Goal: Task Accomplishment & Management: Use online tool/utility

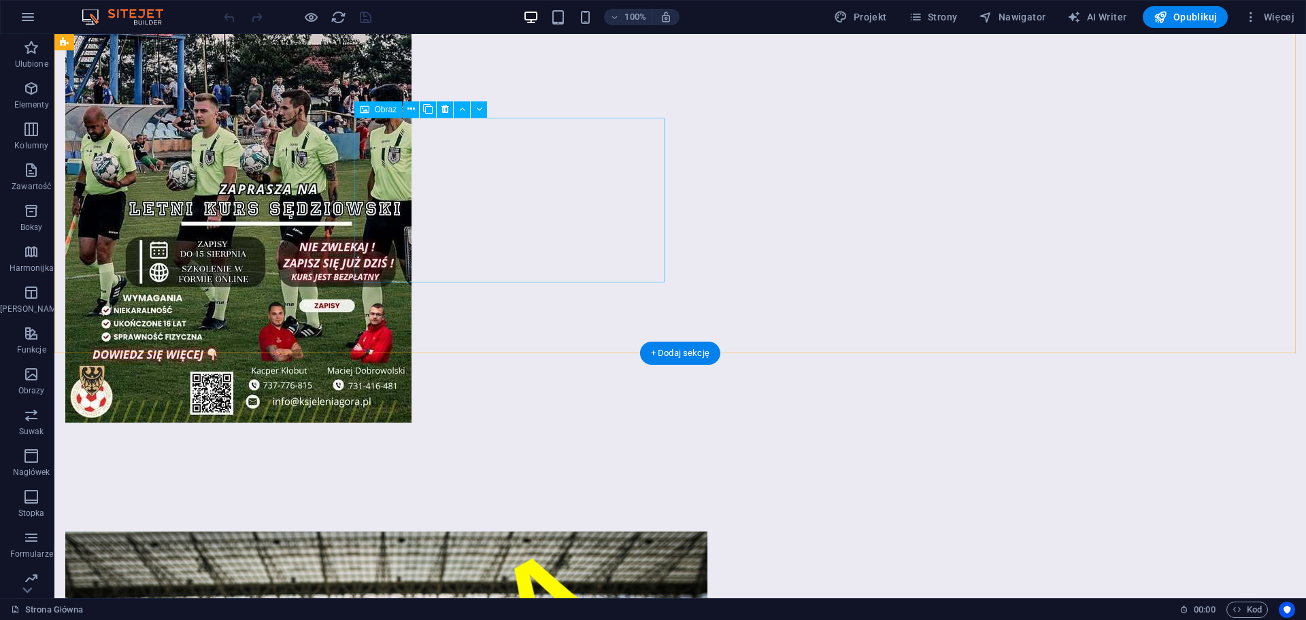
scroll to position [2288, 0]
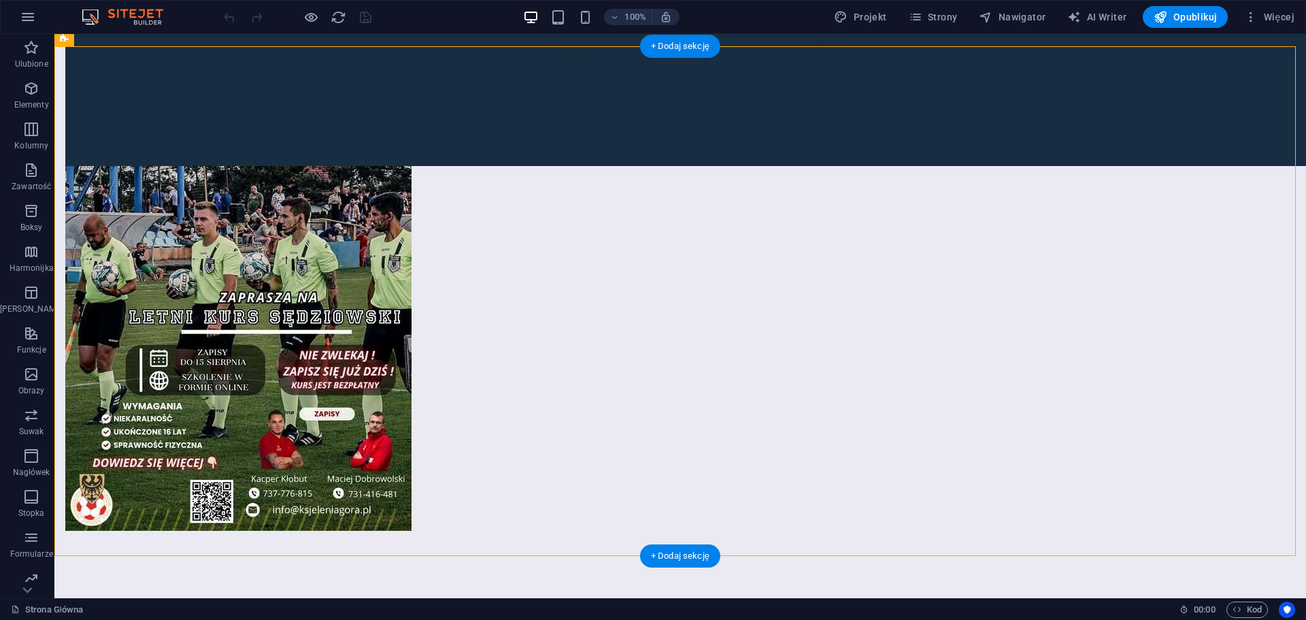
select select "rem"
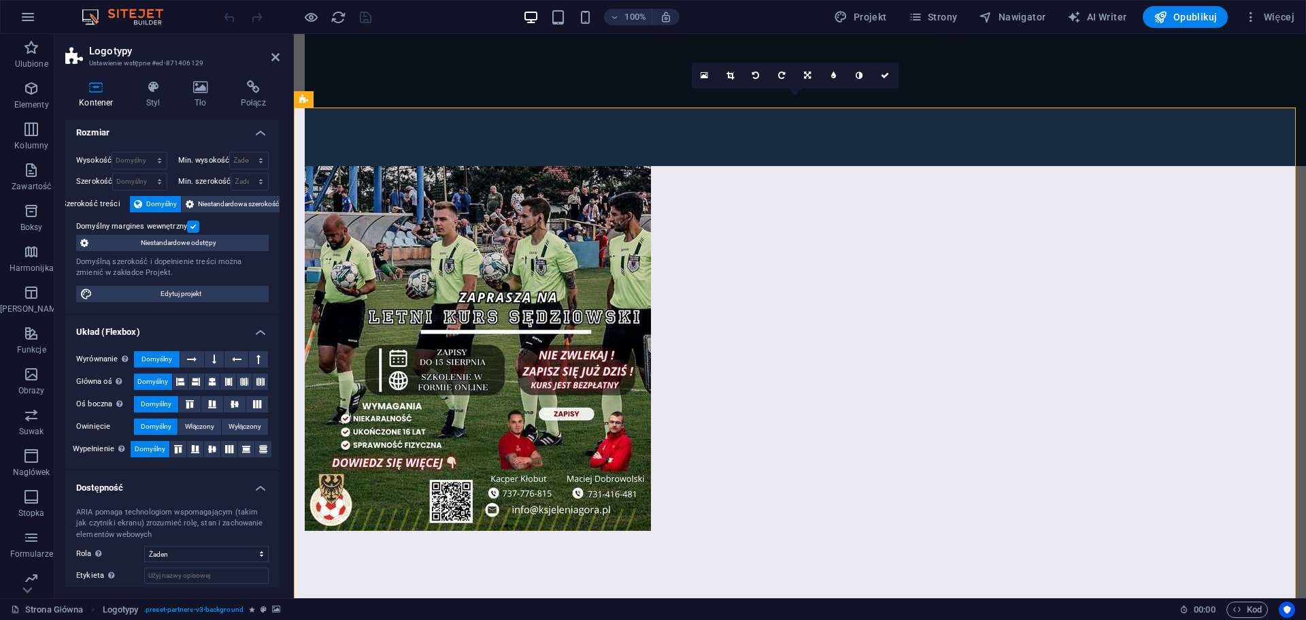
scroll to position [0, 0]
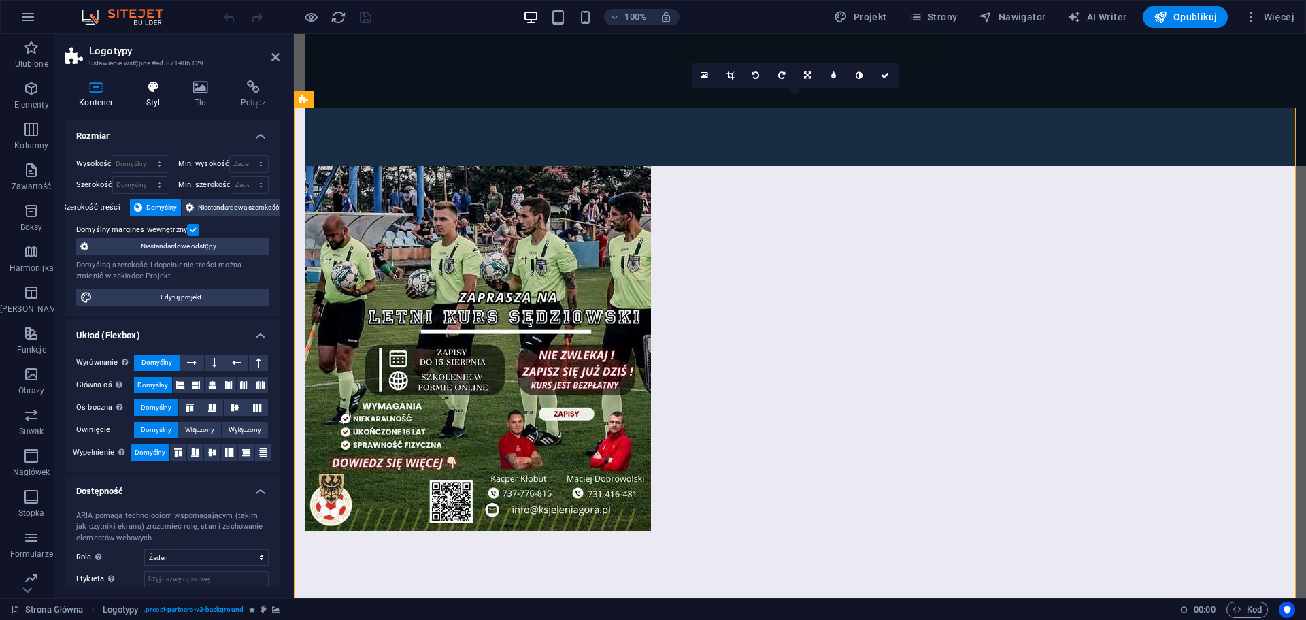
click at [144, 93] on icon at bounding box center [153, 87] width 41 height 14
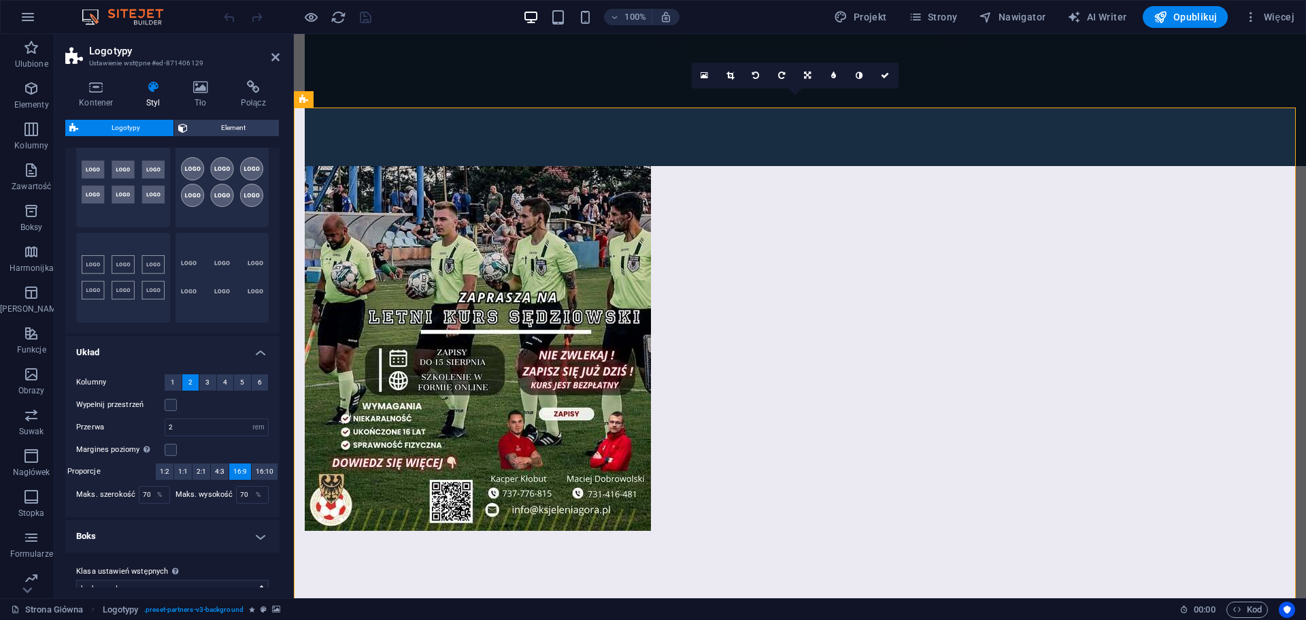
scroll to position [65, 0]
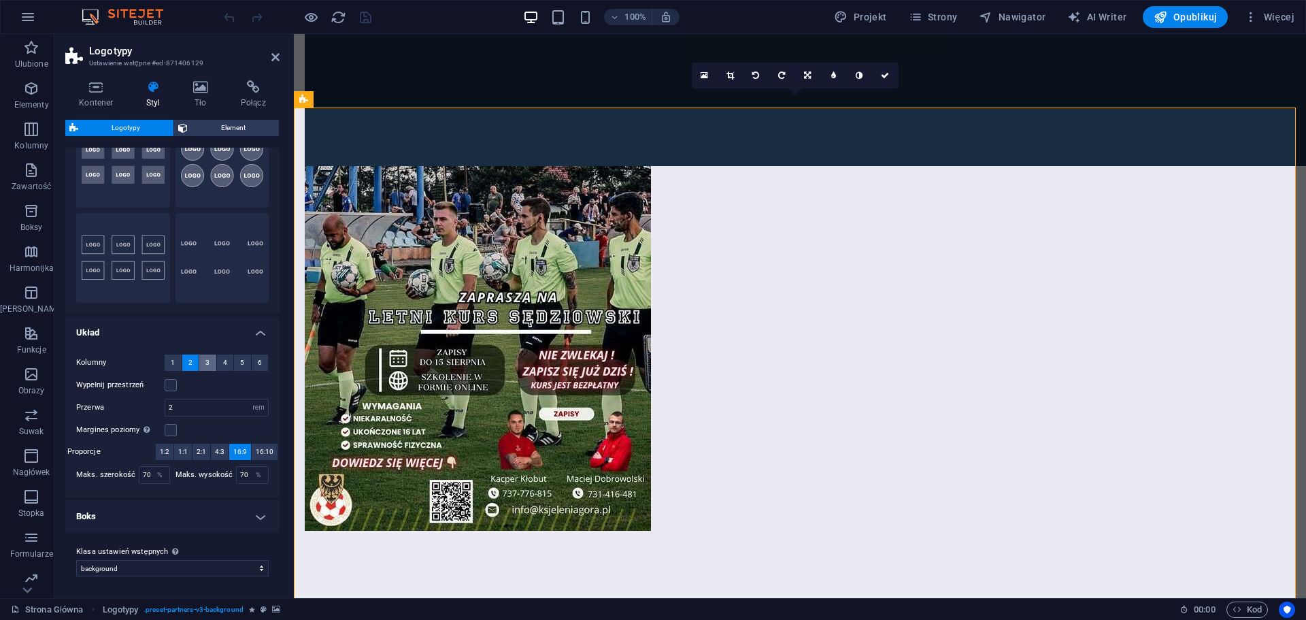
click at [205, 363] on span "3" at bounding box center [207, 362] width 4 height 16
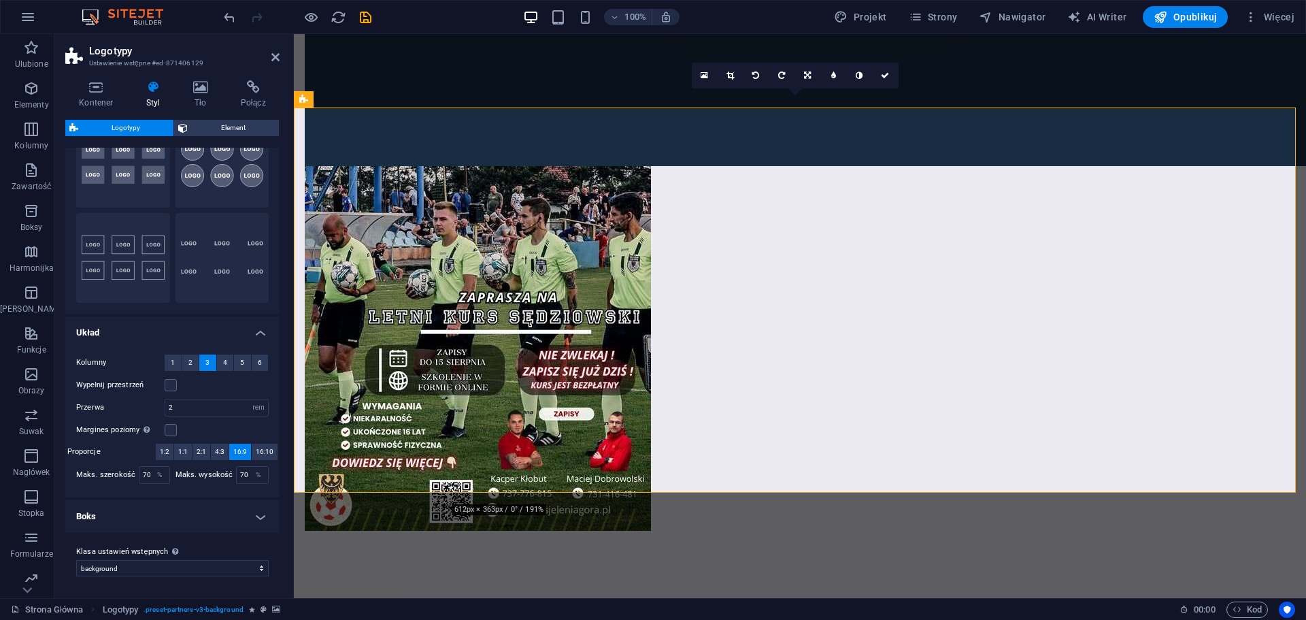
click at [545, 310] on icon at bounding box center [548, 311] width 10 height 14
click at [547, 310] on icon at bounding box center [548, 311] width 10 height 14
click at [275, 58] on icon at bounding box center [275, 57] width 8 height 11
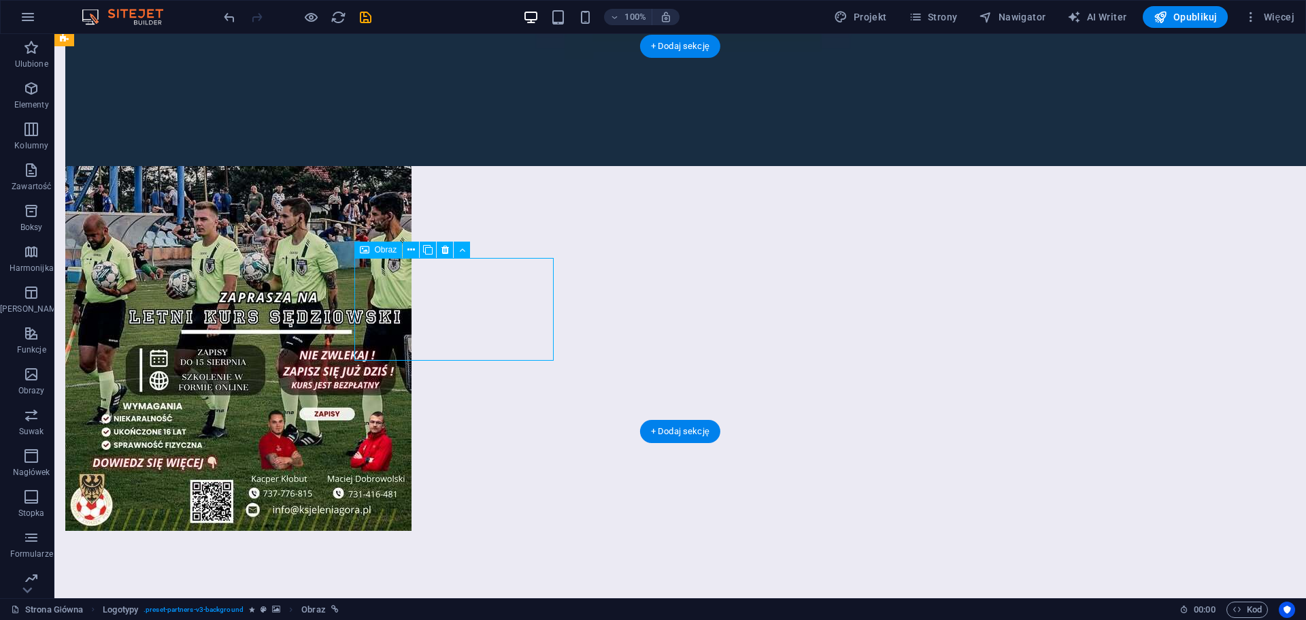
select select "px"
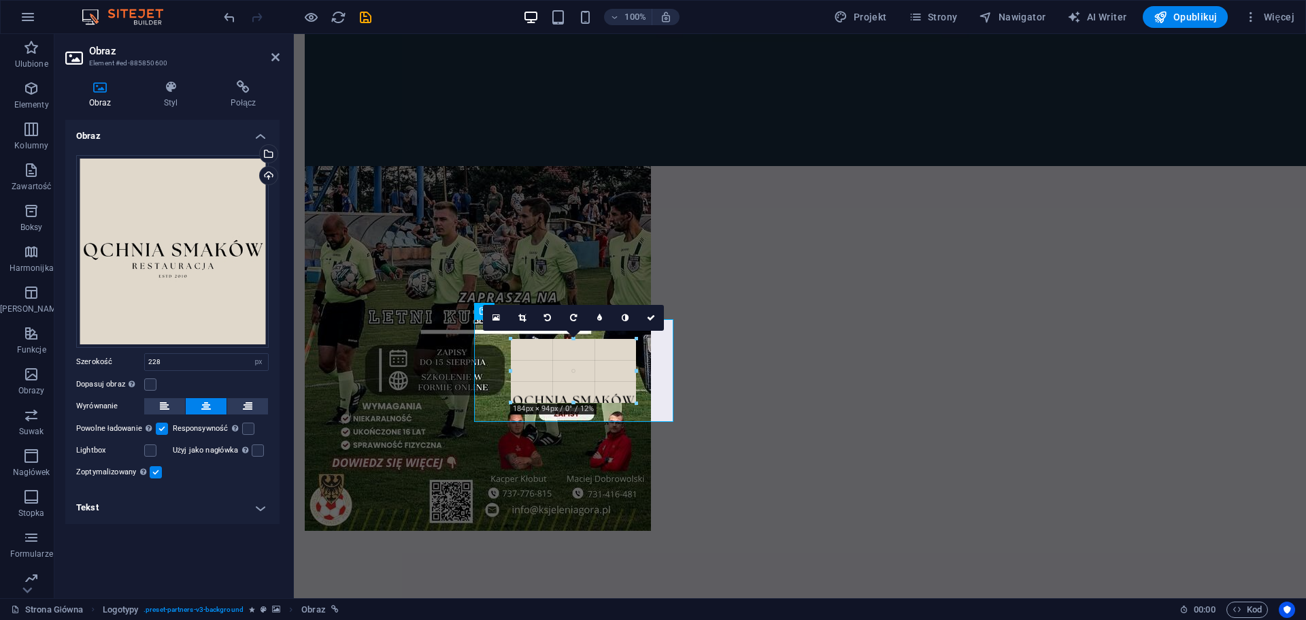
drag, startPoint x: 507, startPoint y: 402, endPoint x: 226, endPoint y: 354, distance: 285.6
type input "184"
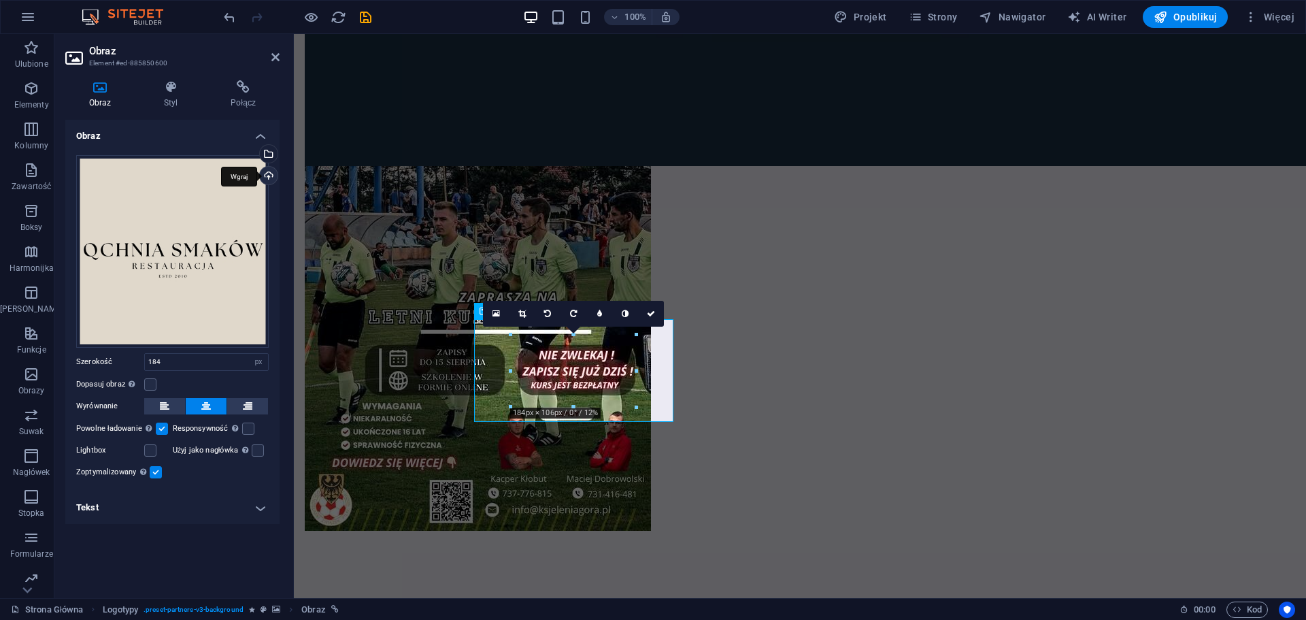
click at [269, 171] on div "Wgraj" at bounding box center [267, 177] width 20 height 20
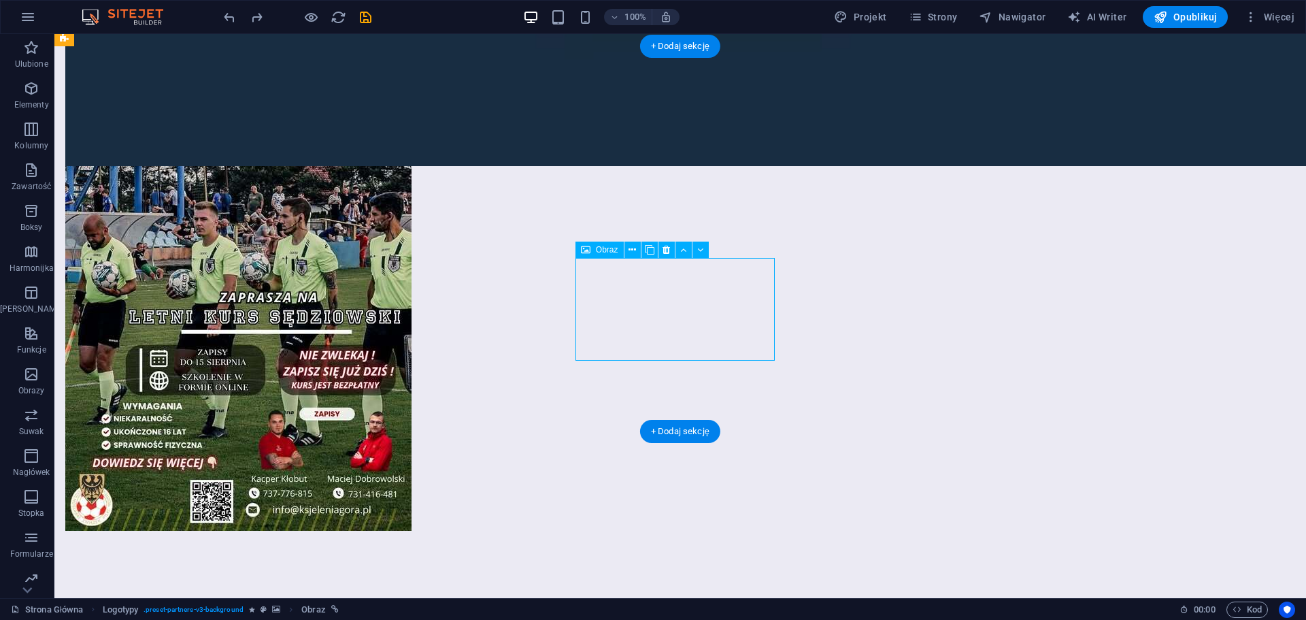
select select "px"
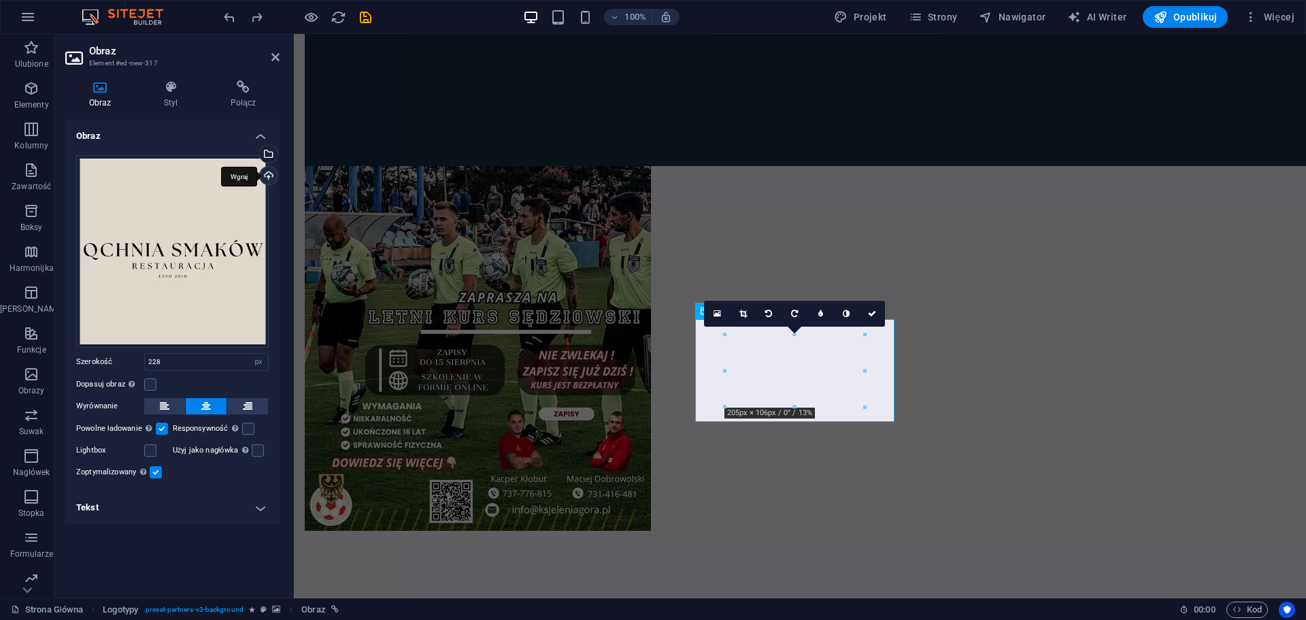
click at [265, 174] on div "Wgraj" at bounding box center [267, 177] width 20 height 20
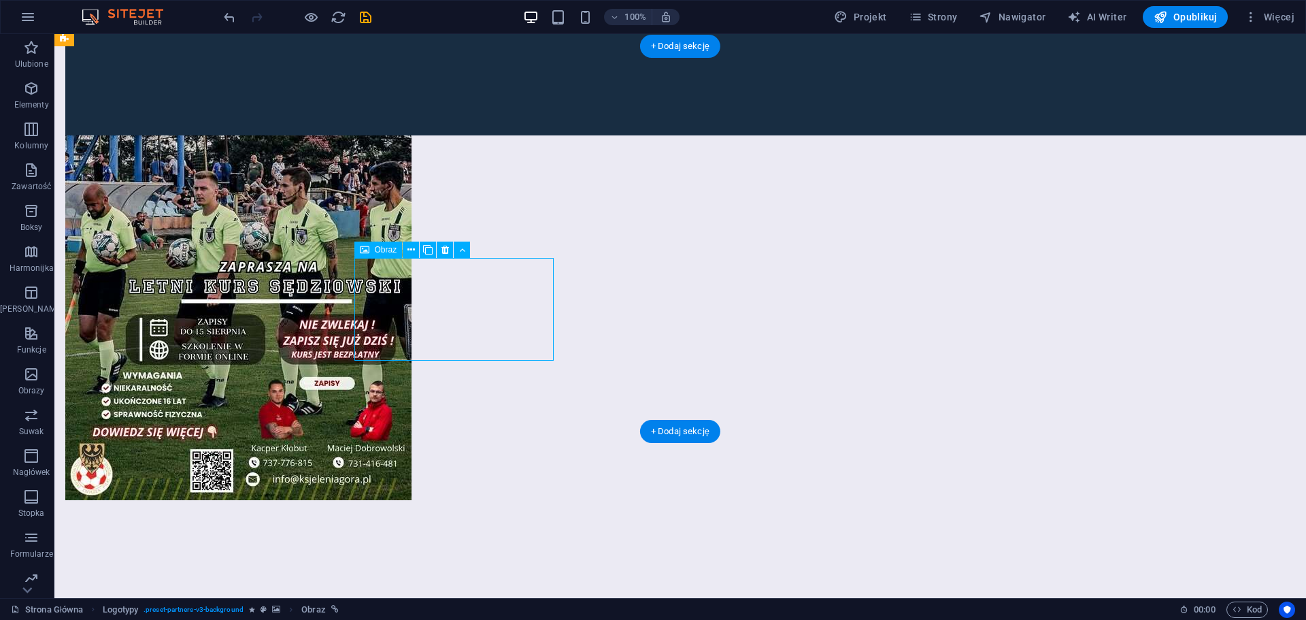
scroll to position [2243, 0]
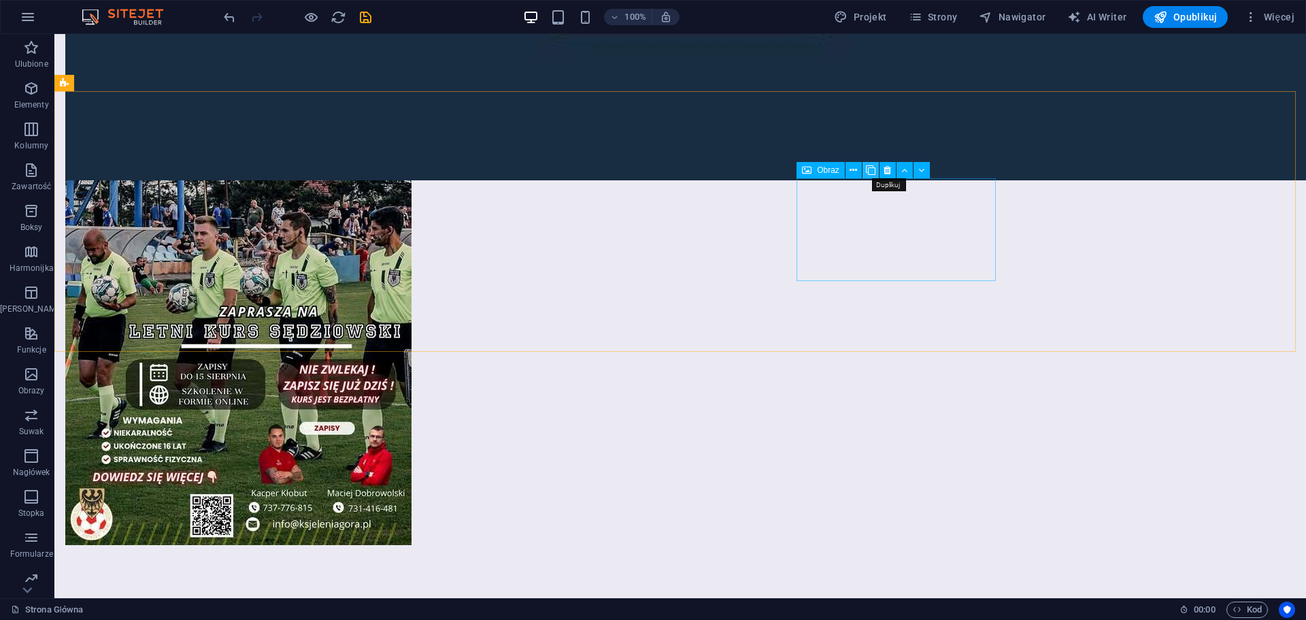
click at [871, 167] on icon at bounding box center [871, 170] width 10 height 14
click at [872, 167] on icon at bounding box center [871, 170] width 10 height 14
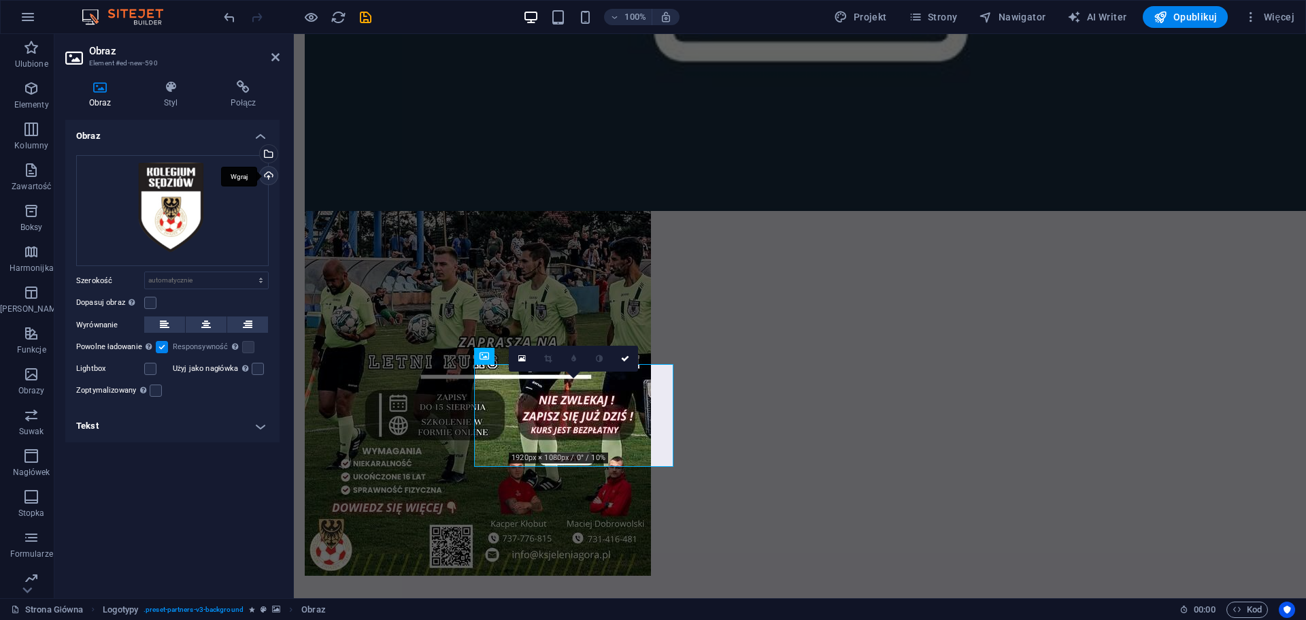
click at [272, 177] on div "Wgraj" at bounding box center [267, 177] width 20 height 20
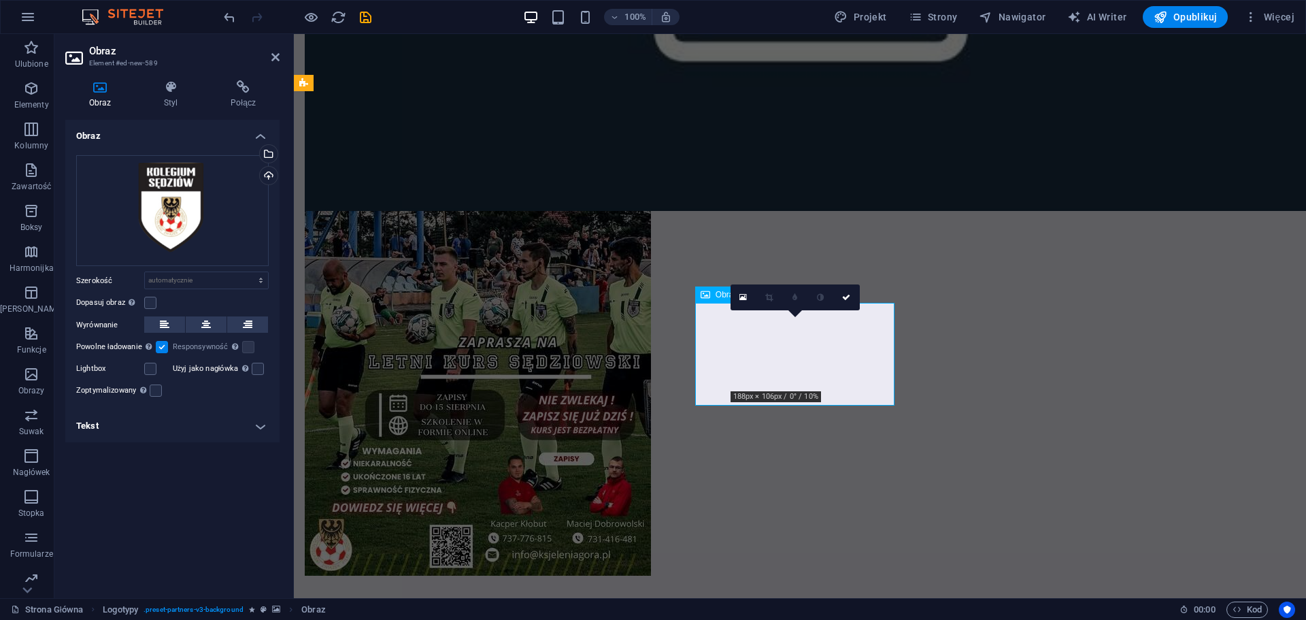
scroll to position [2304, 0]
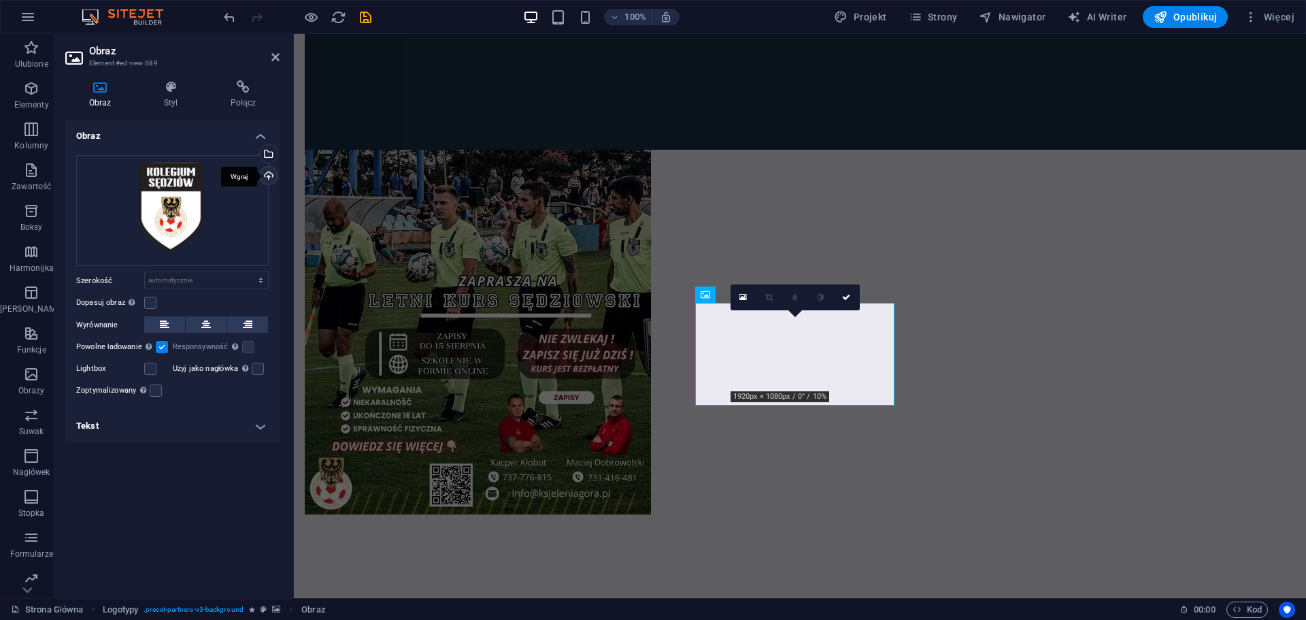
click at [270, 173] on div "Wgraj" at bounding box center [267, 177] width 20 height 20
click at [257, 154] on div "Wybierz pliki z menedżera plików, zdjęć stockowych lub prześlij plik(i)" at bounding box center [213, 154] width 88 height 51
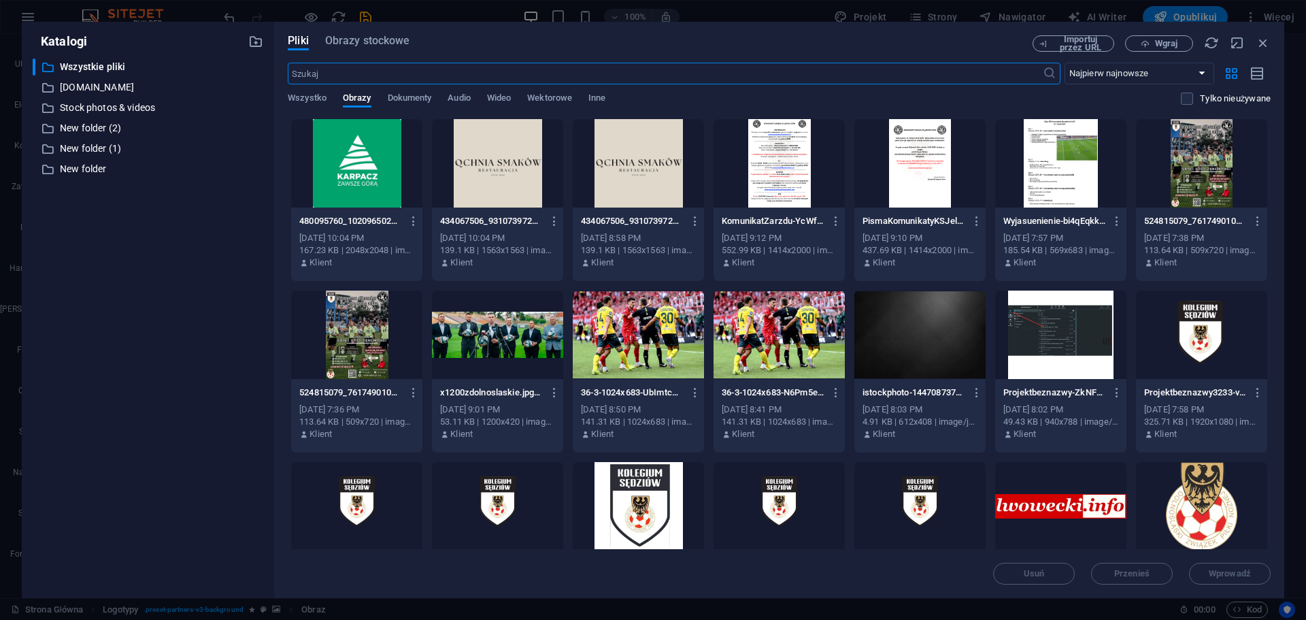
click at [471, 155] on div at bounding box center [497, 163] width 131 height 88
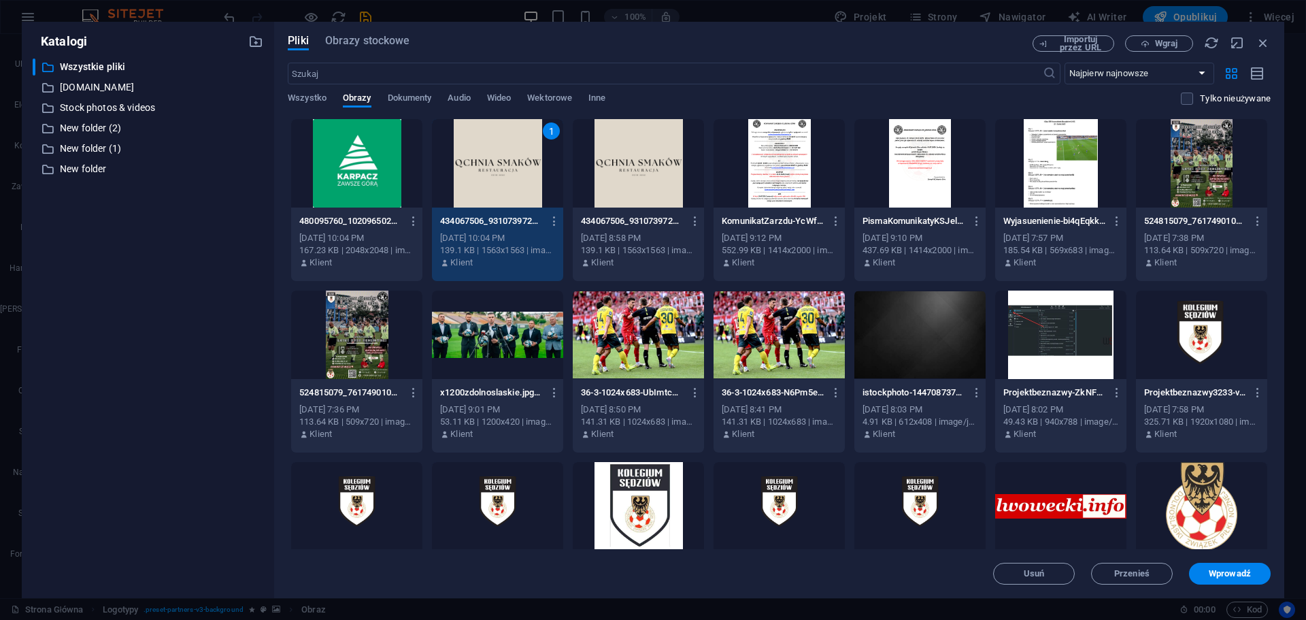
click at [503, 161] on div "1" at bounding box center [497, 163] width 131 height 88
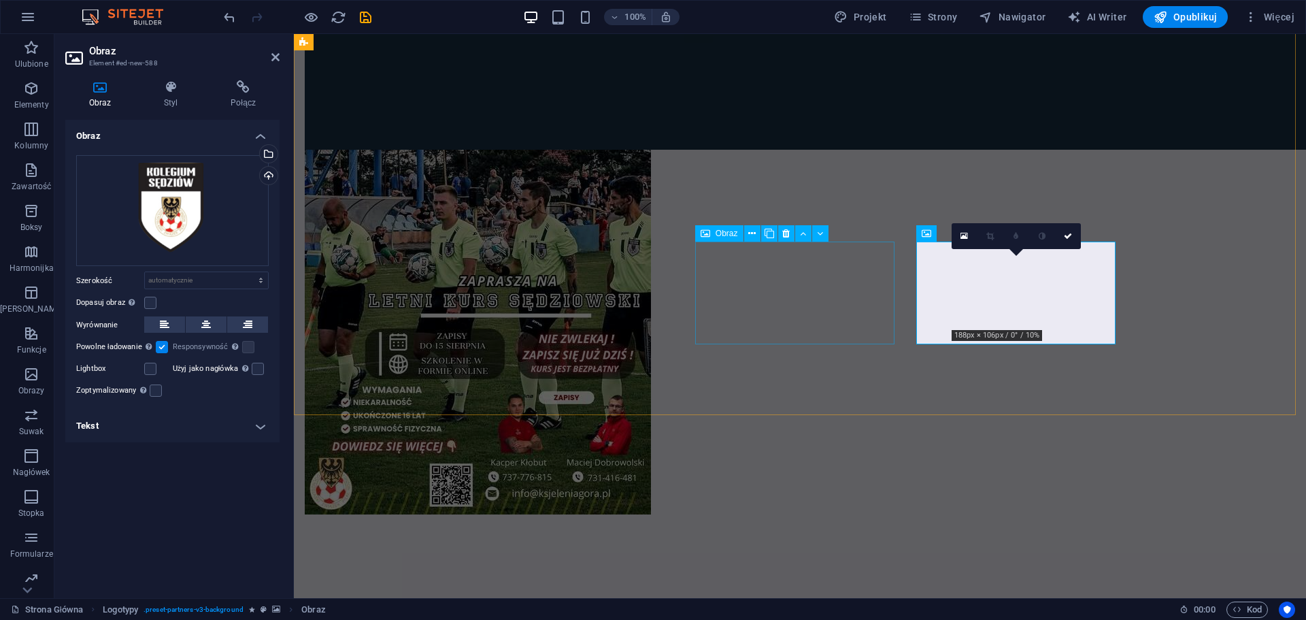
scroll to position [2365, 0]
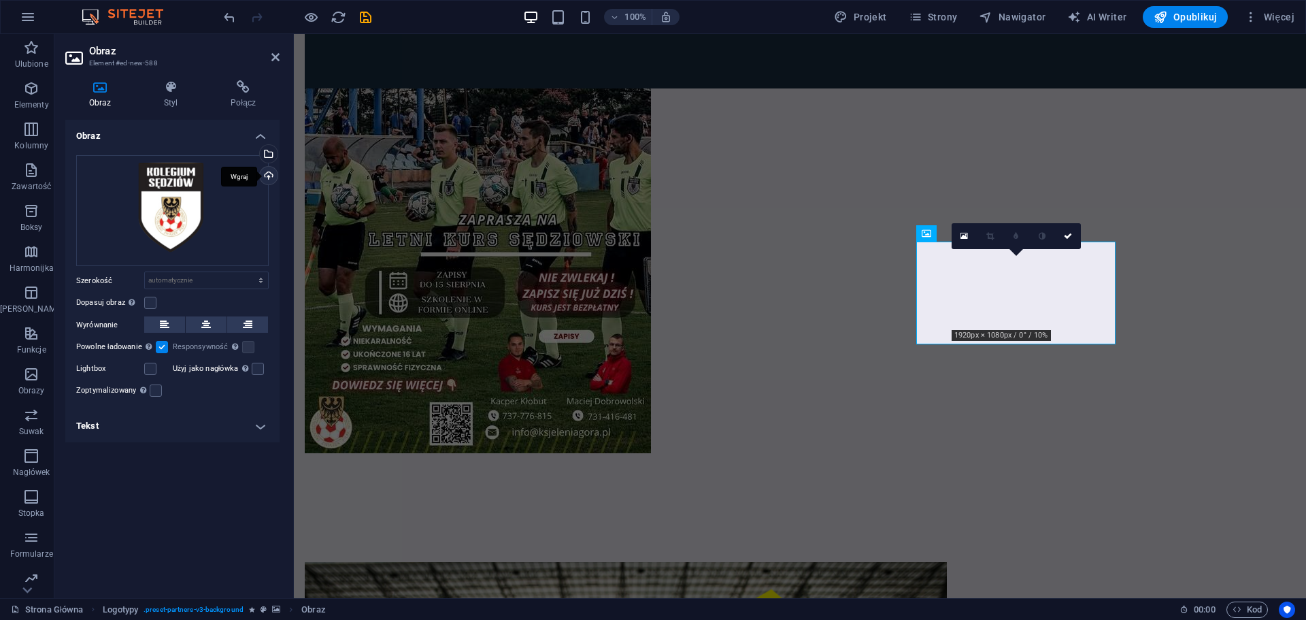
click at [275, 176] on div "Wgraj" at bounding box center [267, 177] width 20 height 20
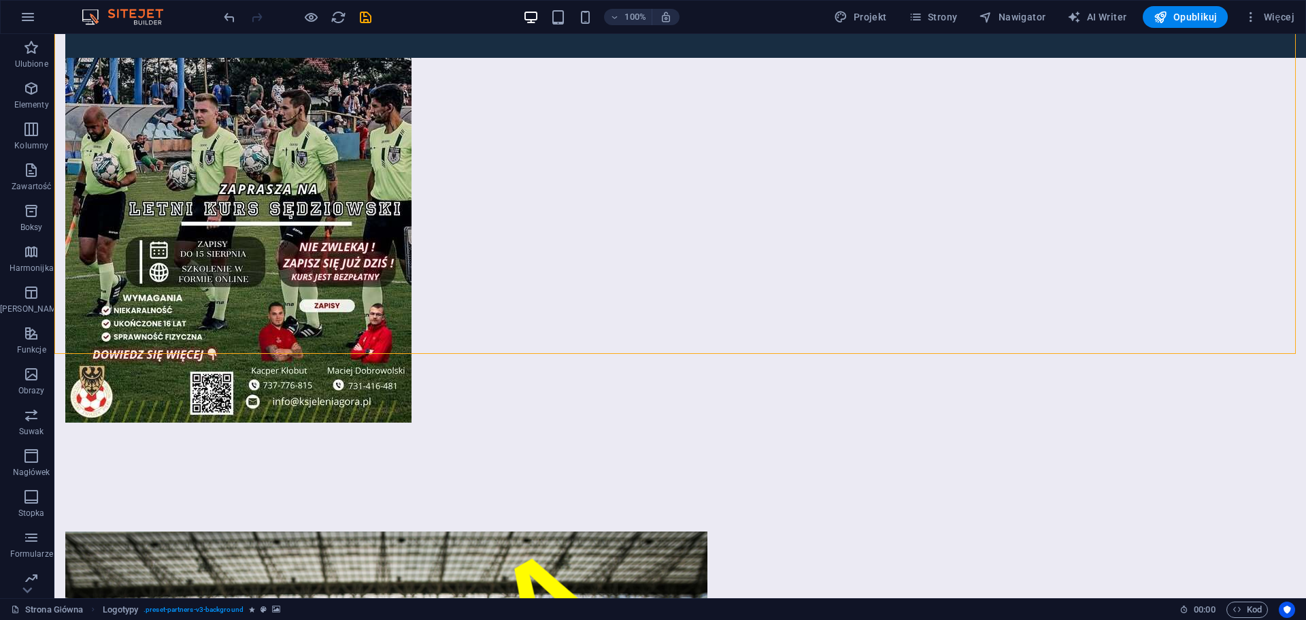
click at [367, 17] on icon "save" at bounding box center [366, 18] width 16 height 16
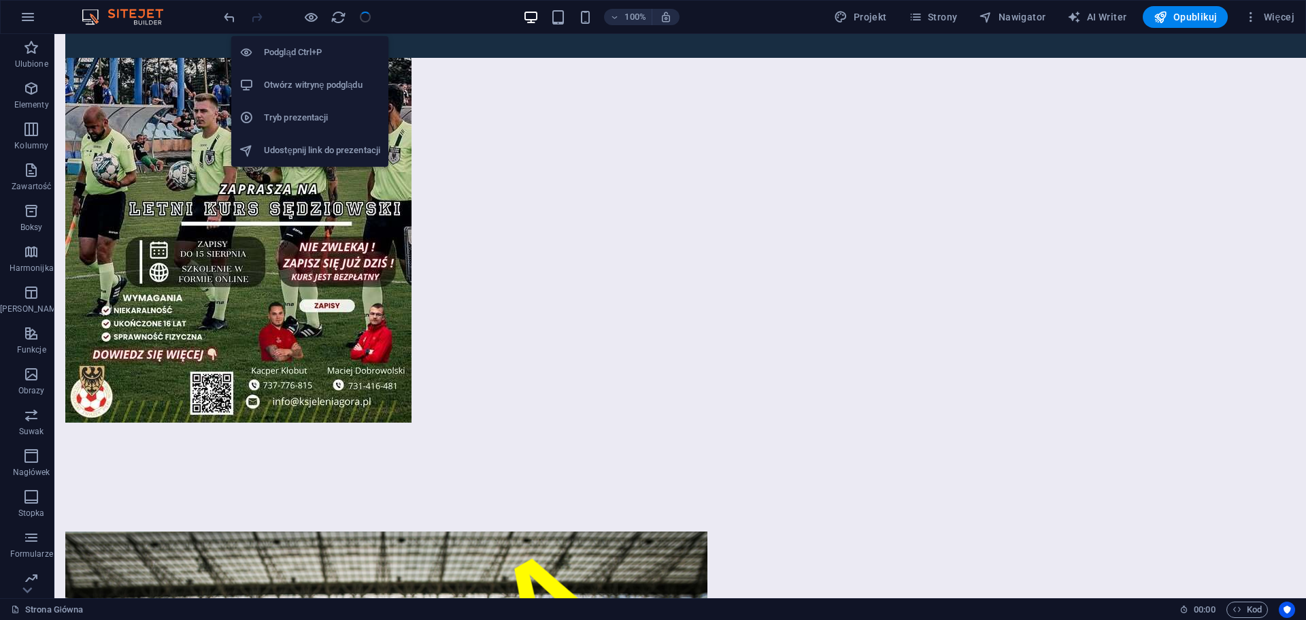
click at [332, 84] on h6 "Otwórz witrynę podglądu" at bounding box center [322, 85] width 116 height 16
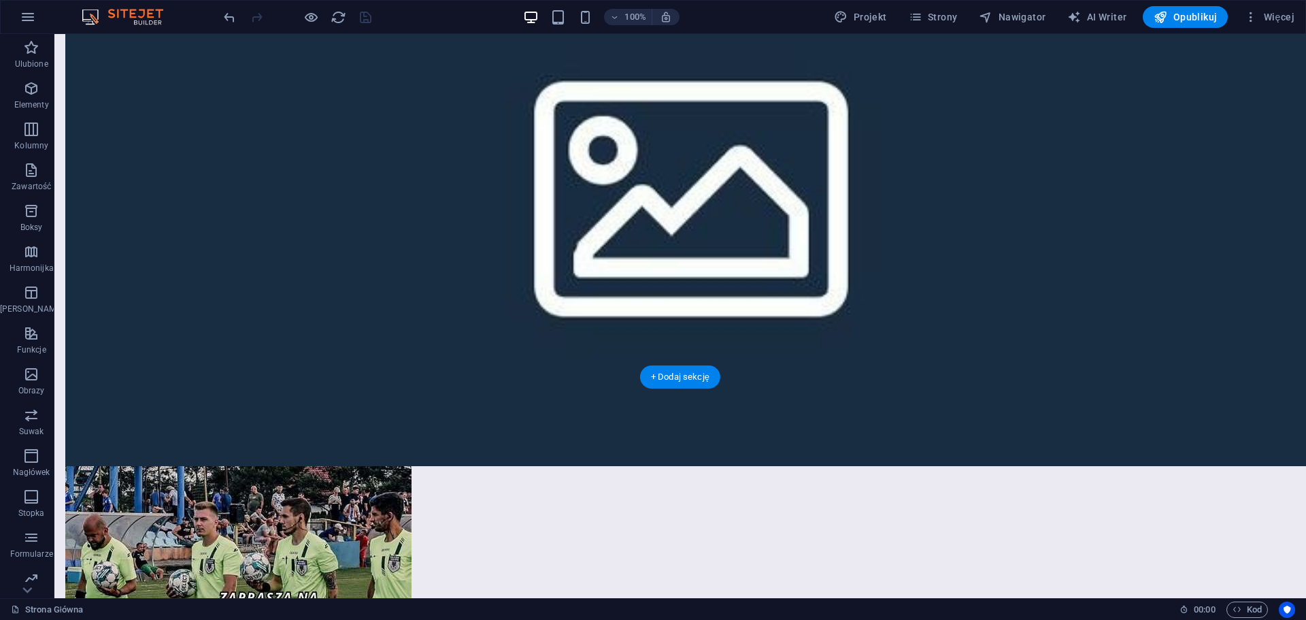
scroll to position [2297, 0]
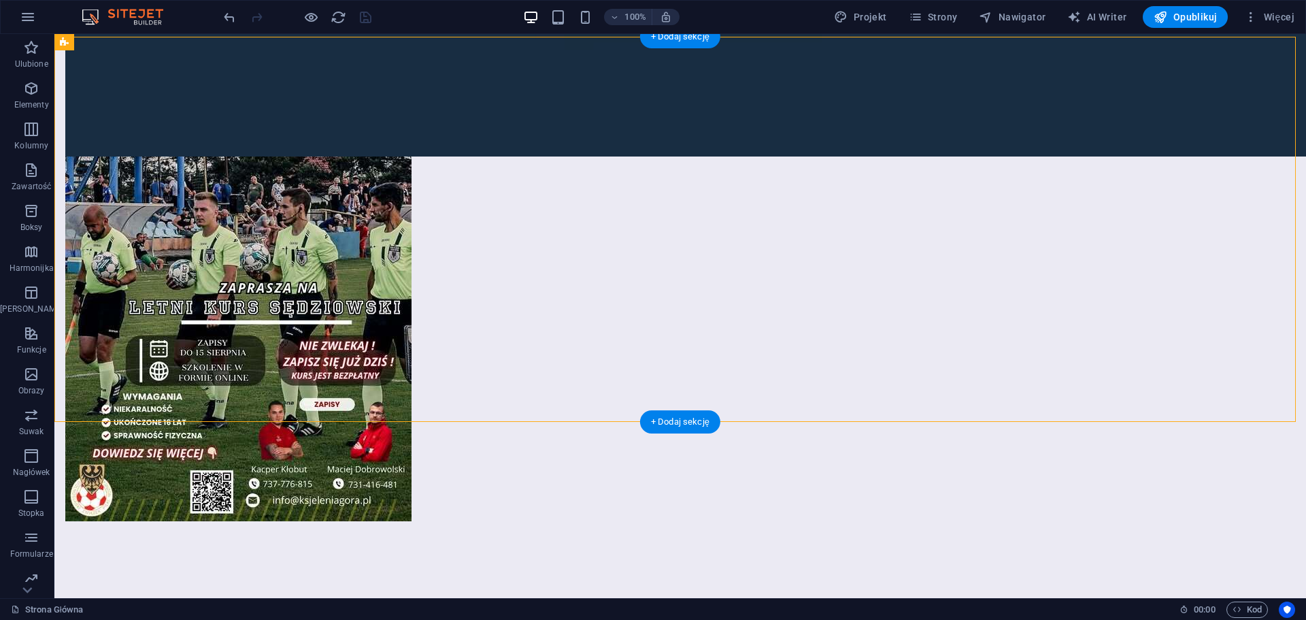
select select "rem"
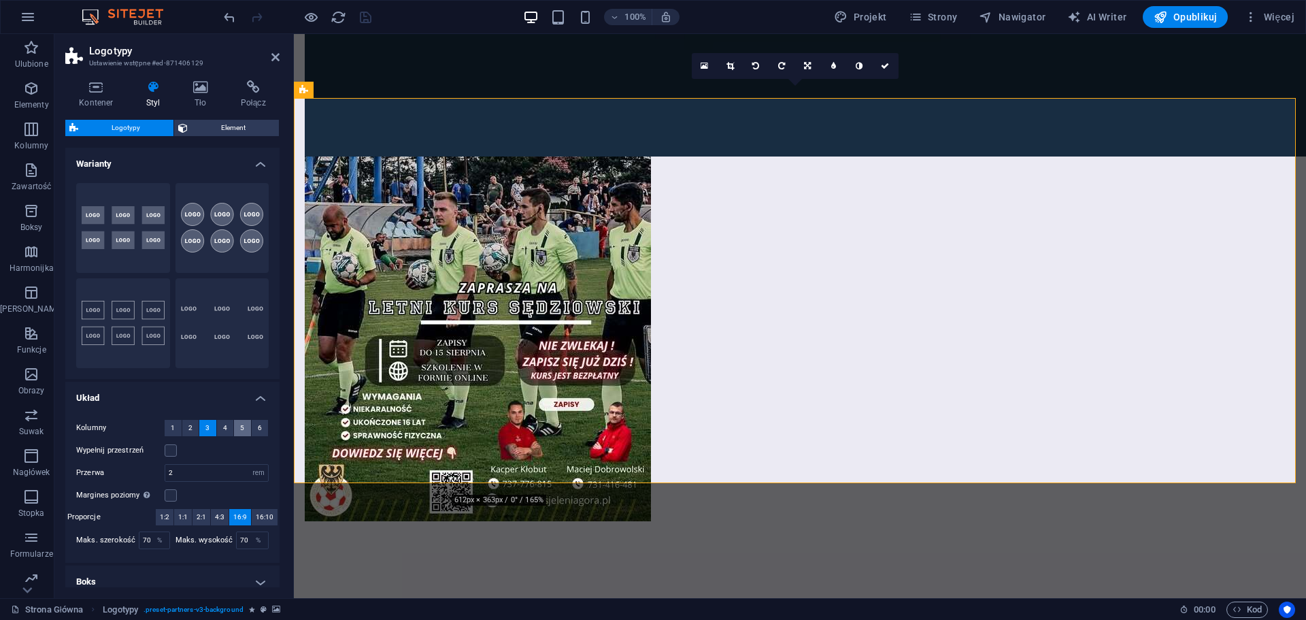
click at [236, 426] on button "5" at bounding box center [242, 428] width 17 height 16
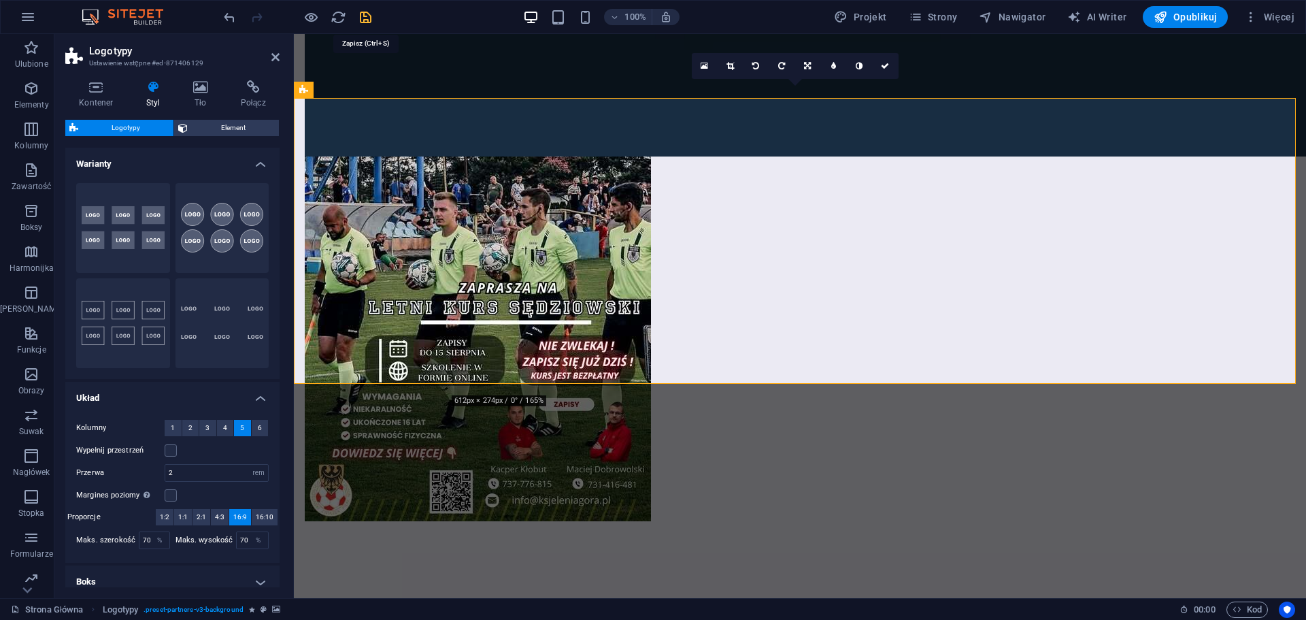
click at [368, 20] on icon "save" at bounding box center [366, 18] width 16 height 16
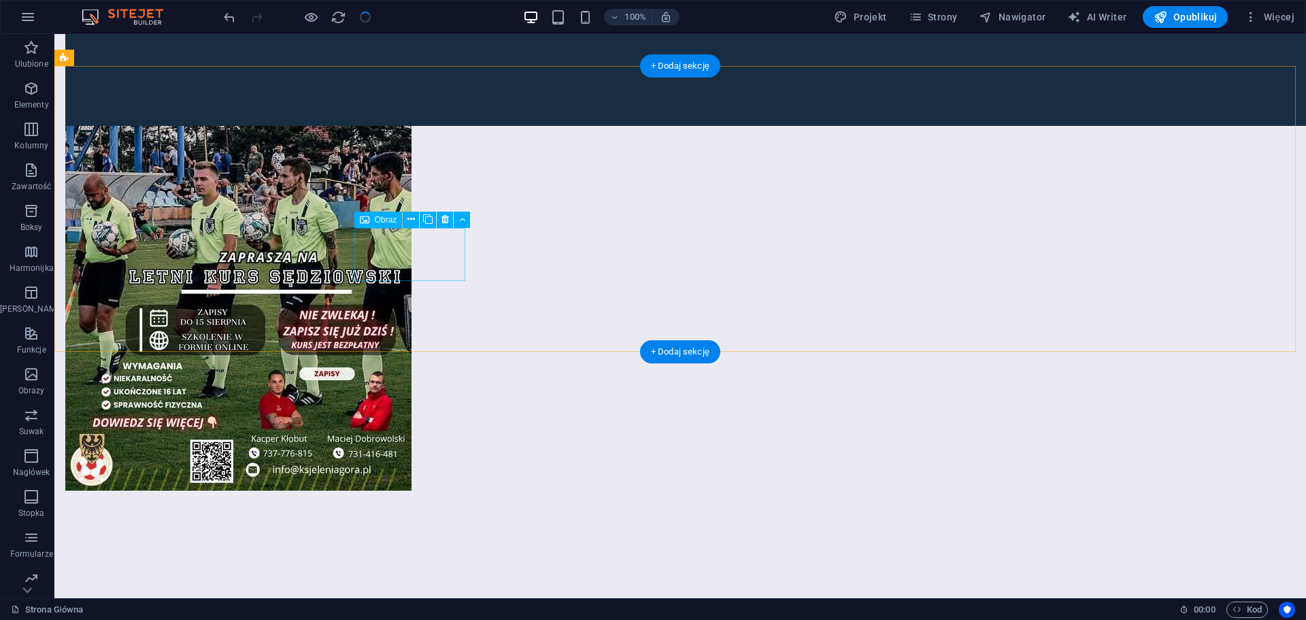
scroll to position [2268, 0]
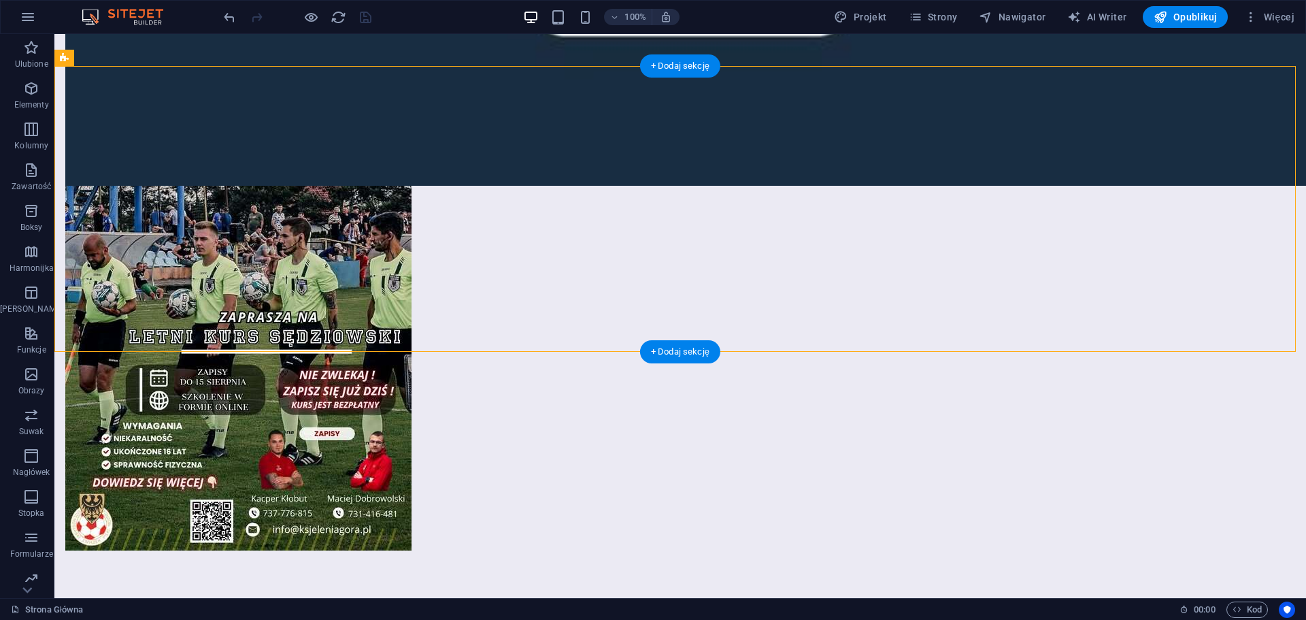
select select "rem"
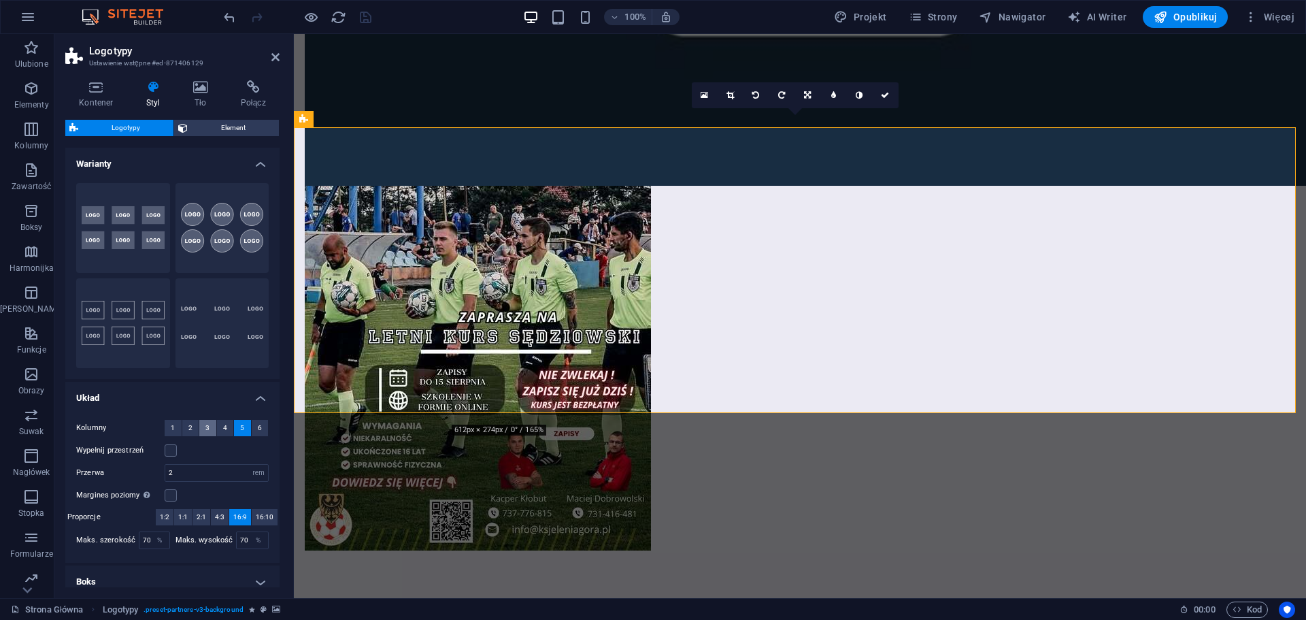
click at [205, 431] on span "3" at bounding box center [207, 428] width 4 height 16
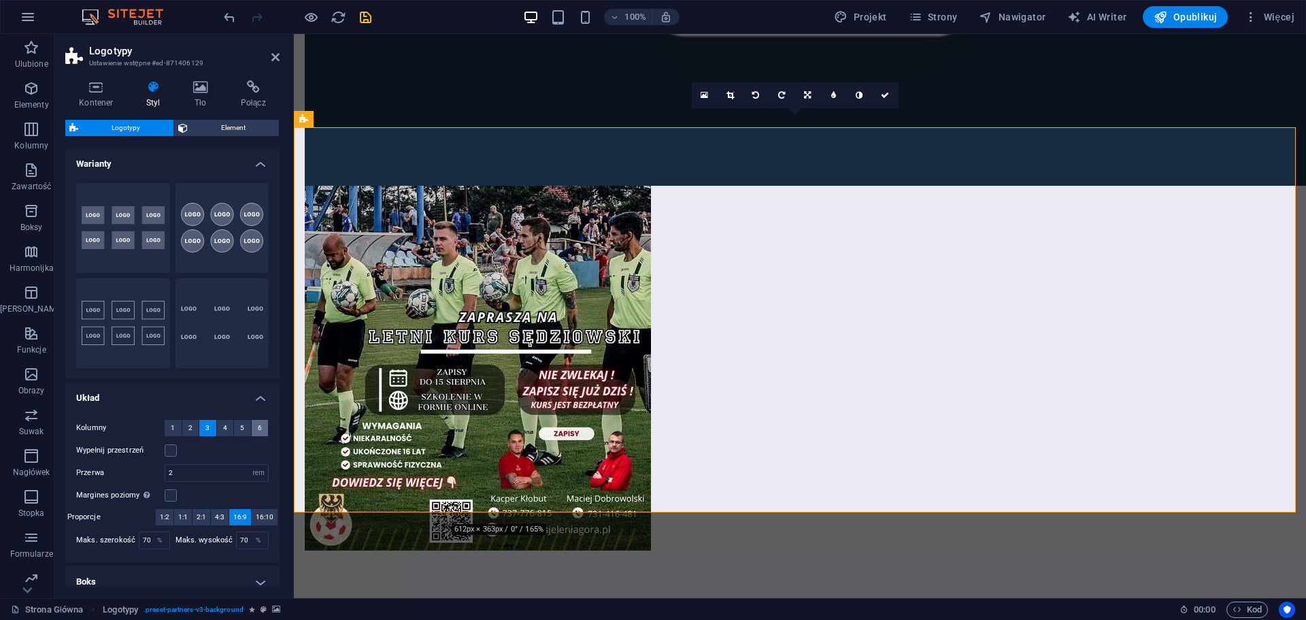
click at [258, 433] on span "6" at bounding box center [260, 428] width 4 height 16
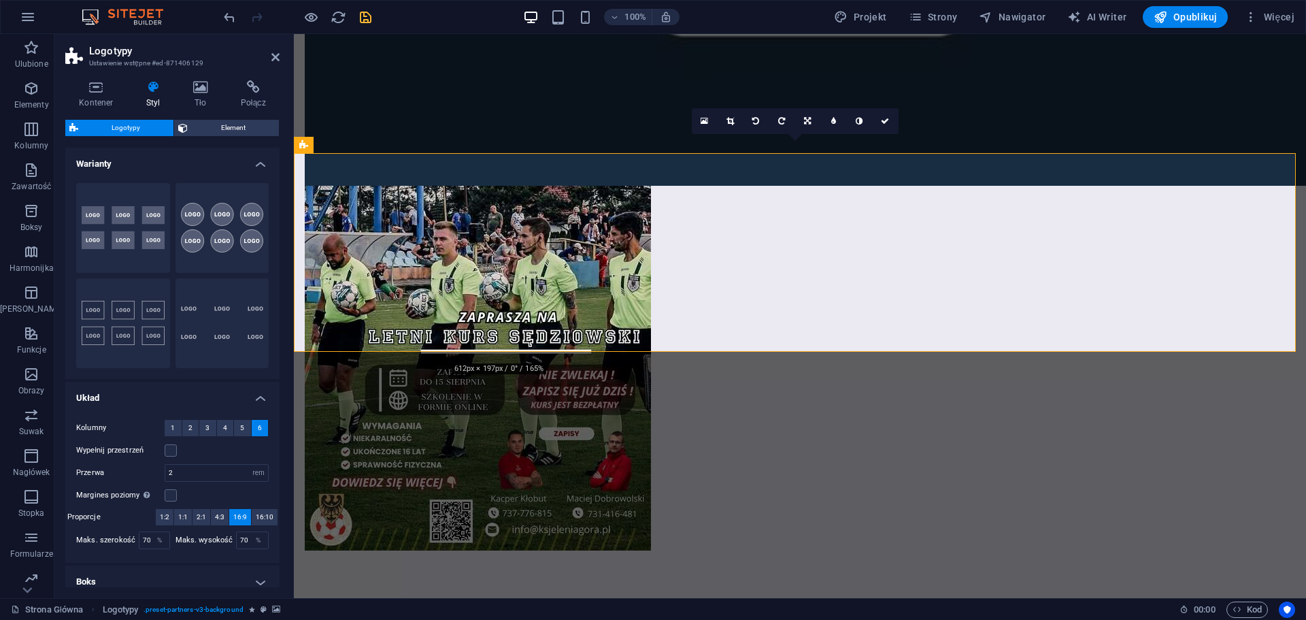
scroll to position [2242, 0]
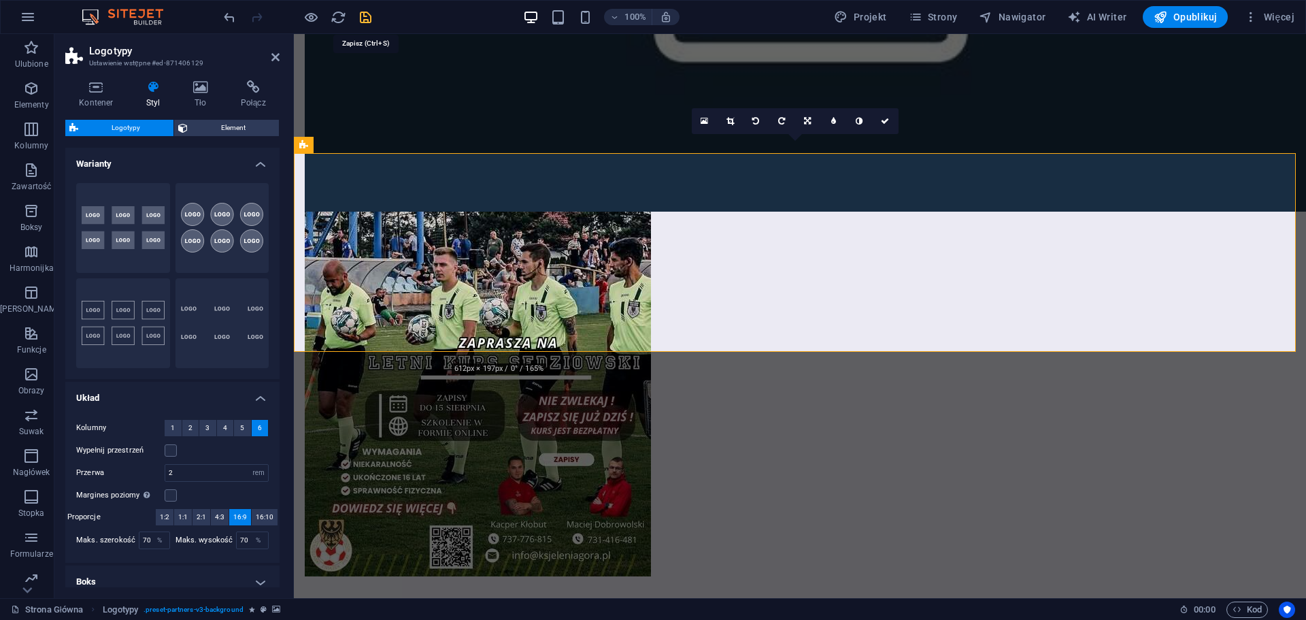
click at [373, 21] on icon "save" at bounding box center [366, 18] width 16 height 16
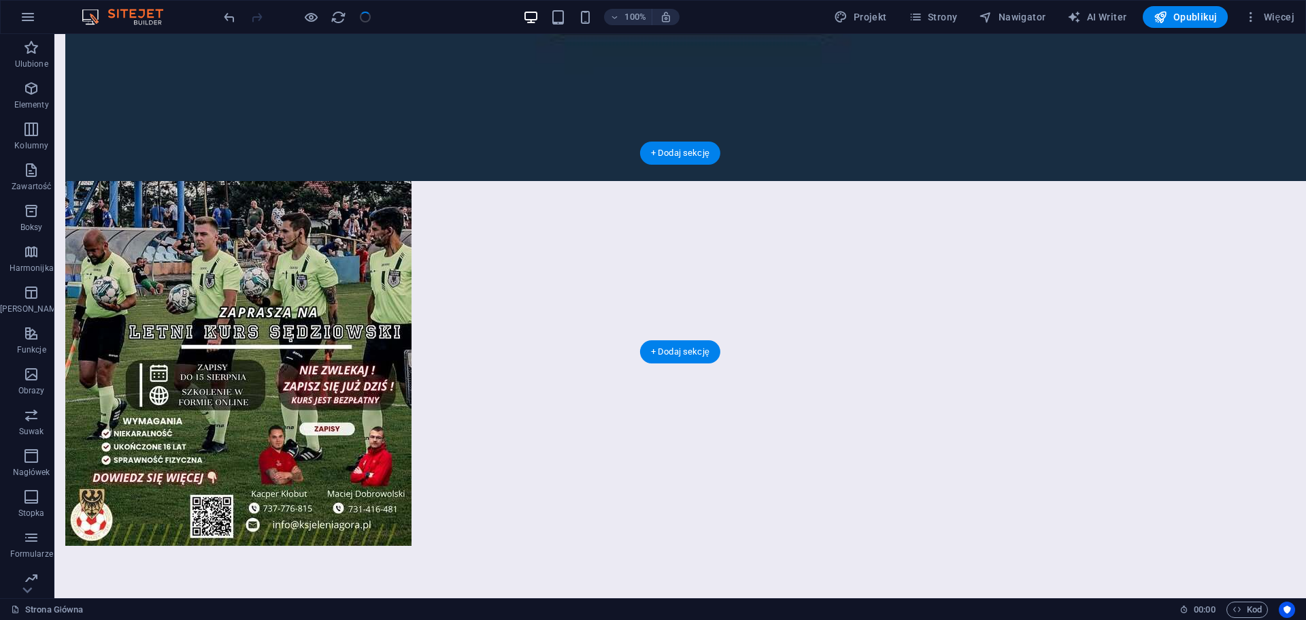
scroll to position [2181, 0]
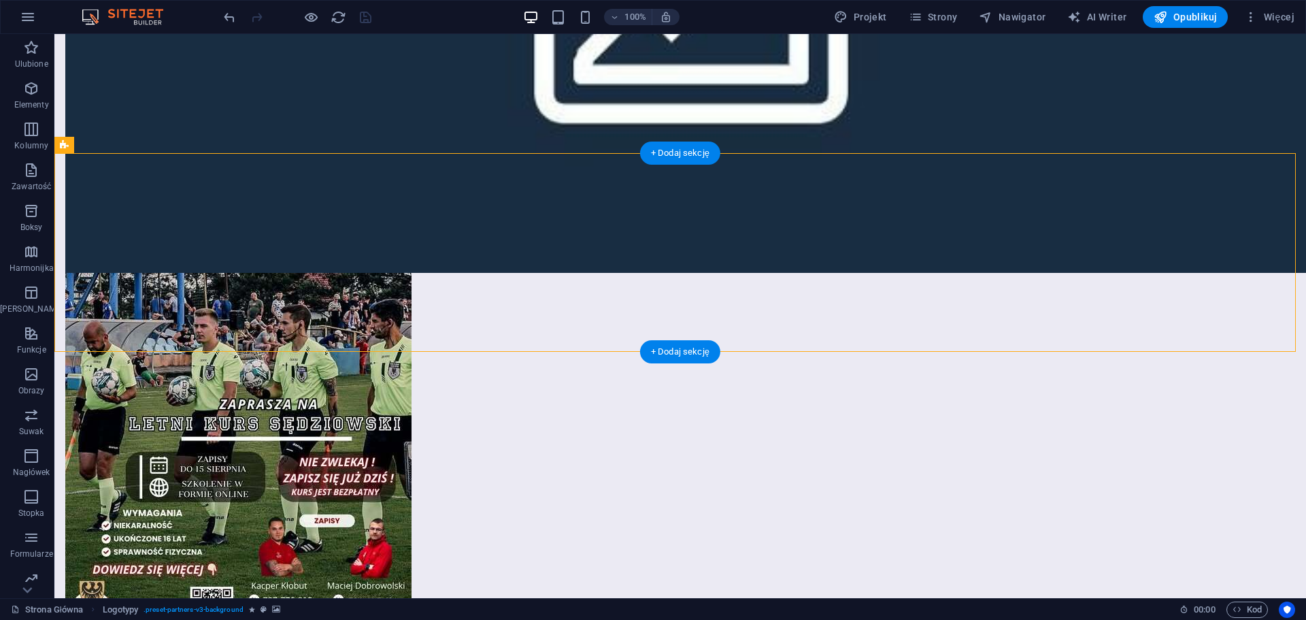
select select "rem"
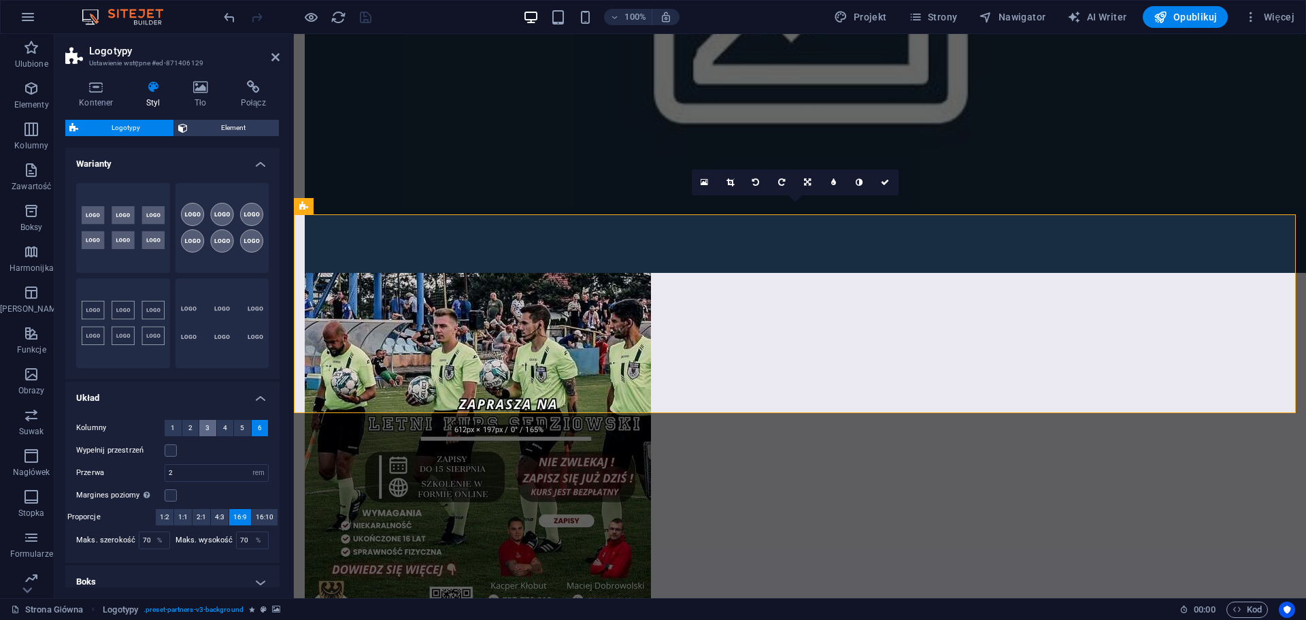
click at [210, 431] on button "3" at bounding box center [207, 428] width 17 height 16
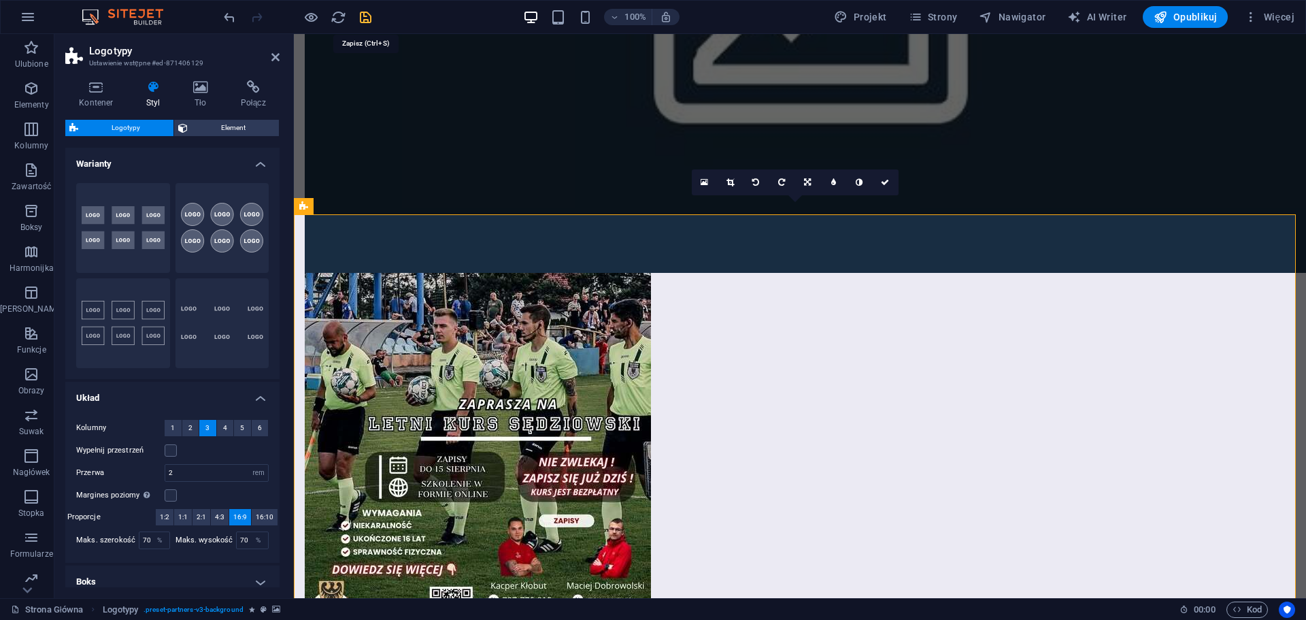
drag, startPoint x: 367, startPoint y: 16, endPoint x: 389, endPoint y: 119, distance: 105.8
click at [367, 16] on icon "save" at bounding box center [366, 18] width 16 height 16
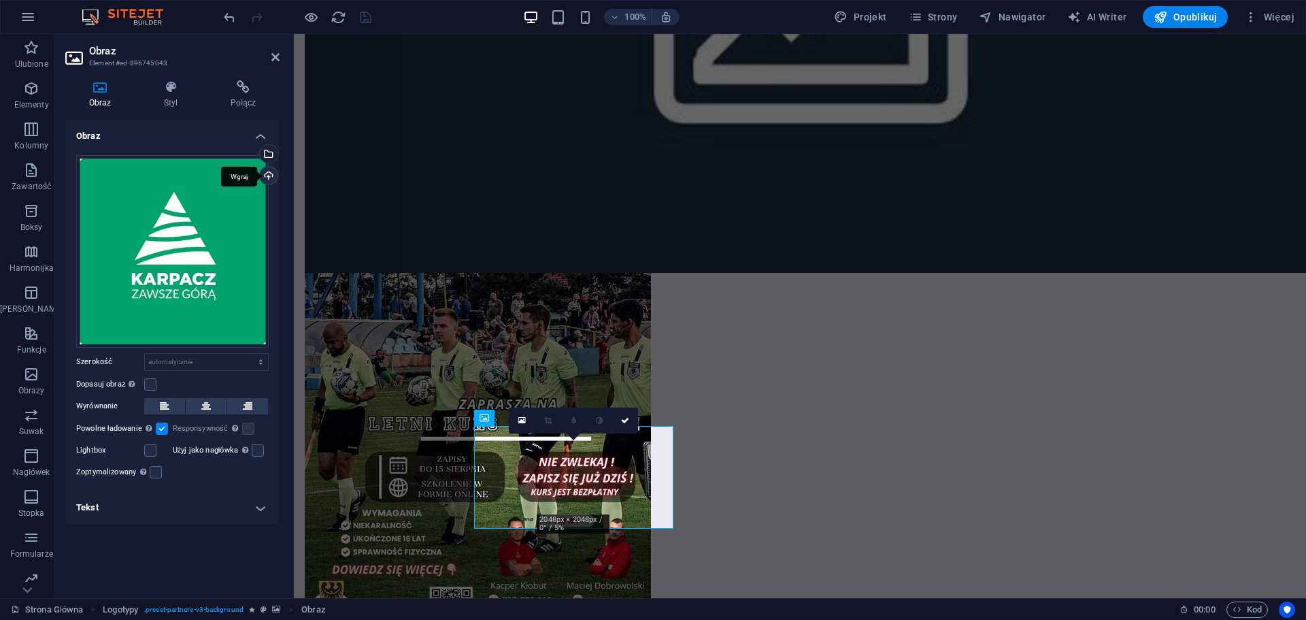
click at [269, 173] on div "Wgraj" at bounding box center [267, 177] width 20 height 20
click at [268, 174] on div "Wgraj" at bounding box center [267, 177] width 20 height 20
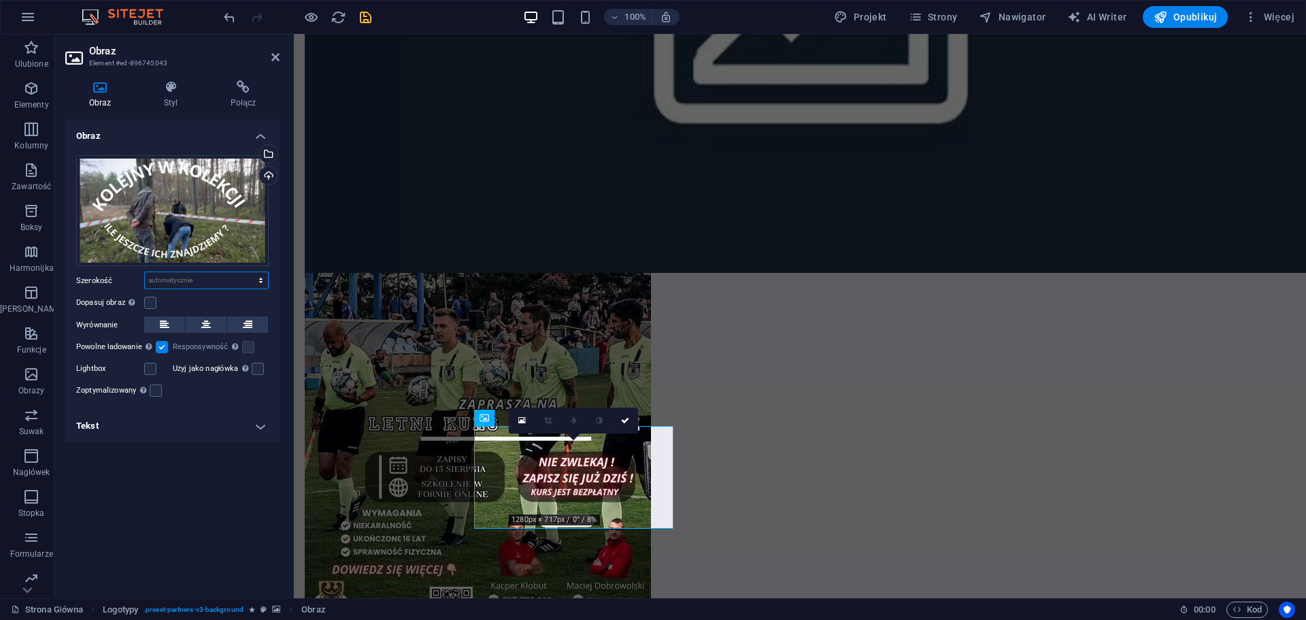
click at [244, 282] on select "Domyślny automatycznie px rem % em vh vw" at bounding box center [206, 280] width 123 height 16
click at [145, 272] on select "Domyślny automatycznie px rem % em vh vw" at bounding box center [206, 280] width 123 height 16
click at [237, 279] on select "Domyślny automatycznie px rem % em vh vw" at bounding box center [206, 280] width 123 height 16
click at [145, 272] on select "Domyślny automatycznie px rem % em vh vw" at bounding box center [206, 280] width 123 height 16
click at [222, 278] on select "Domyślny automatycznie px rem % em vh vw" at bounding box center [206, 280] width 123 height 16
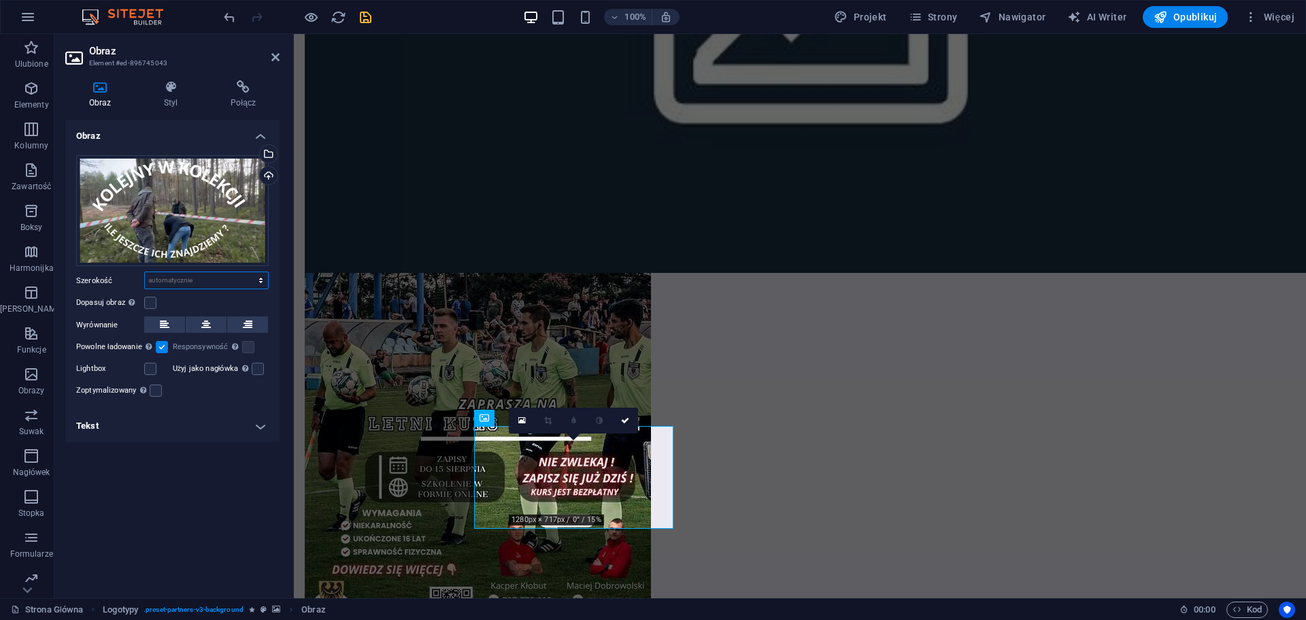
select select "%"
click at [249, 272] on select "Domyślny automatycznie px rem % em vh vw" at bounding box center [206, 280] width 123 height 16
type input "100"
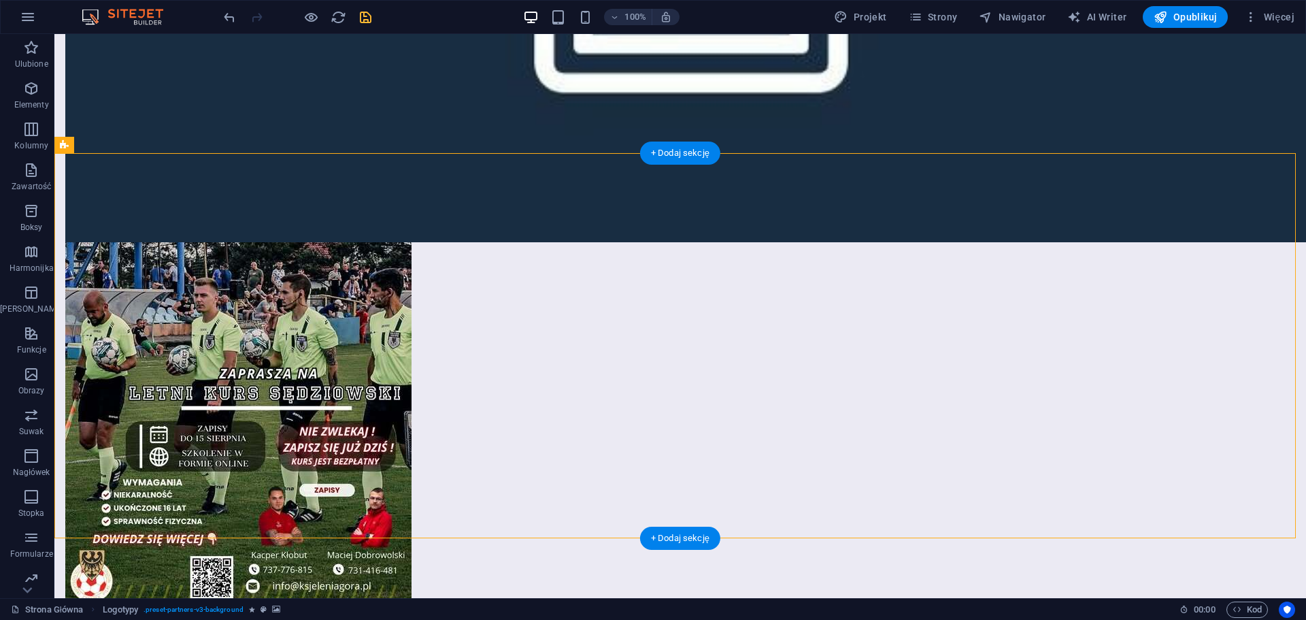
select select "rem"
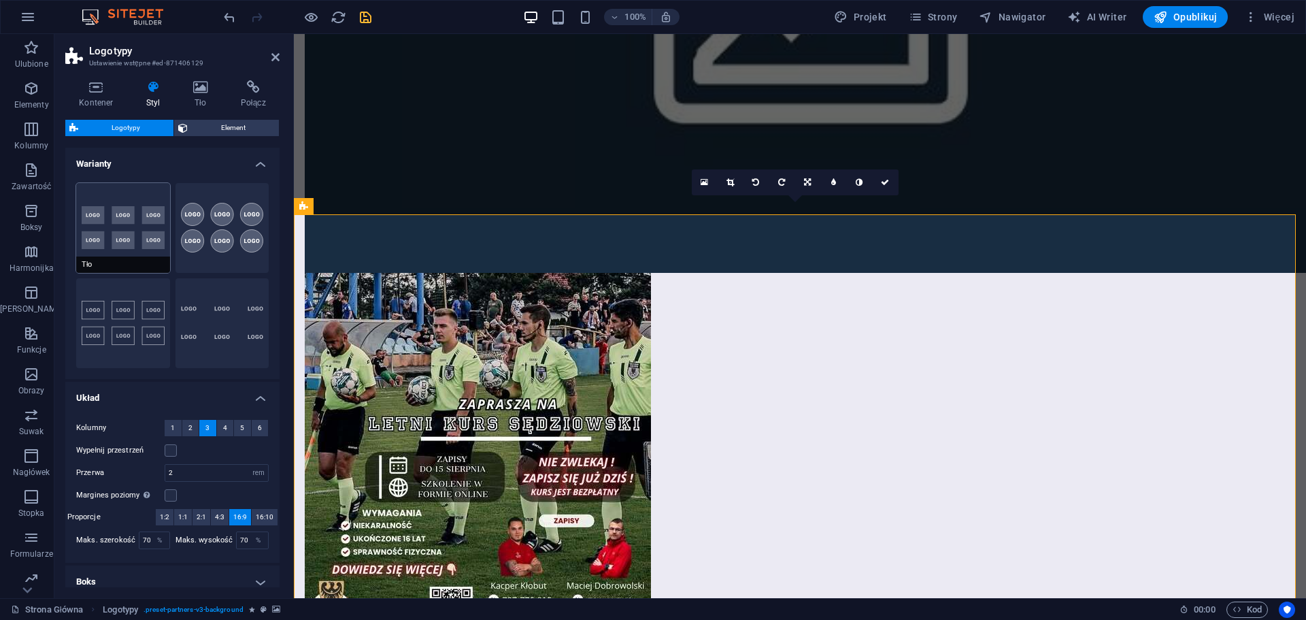
click at [124, 243] on button "Tło" at bounding box center [123, 228] width 94 height 90
click at [134, 319] on button "Domyślny" at bounding box center [123, 323] width 94 height 90
click at [196, 318] on button "Gładki" at bounding box center [223, 323] width 94 height 90
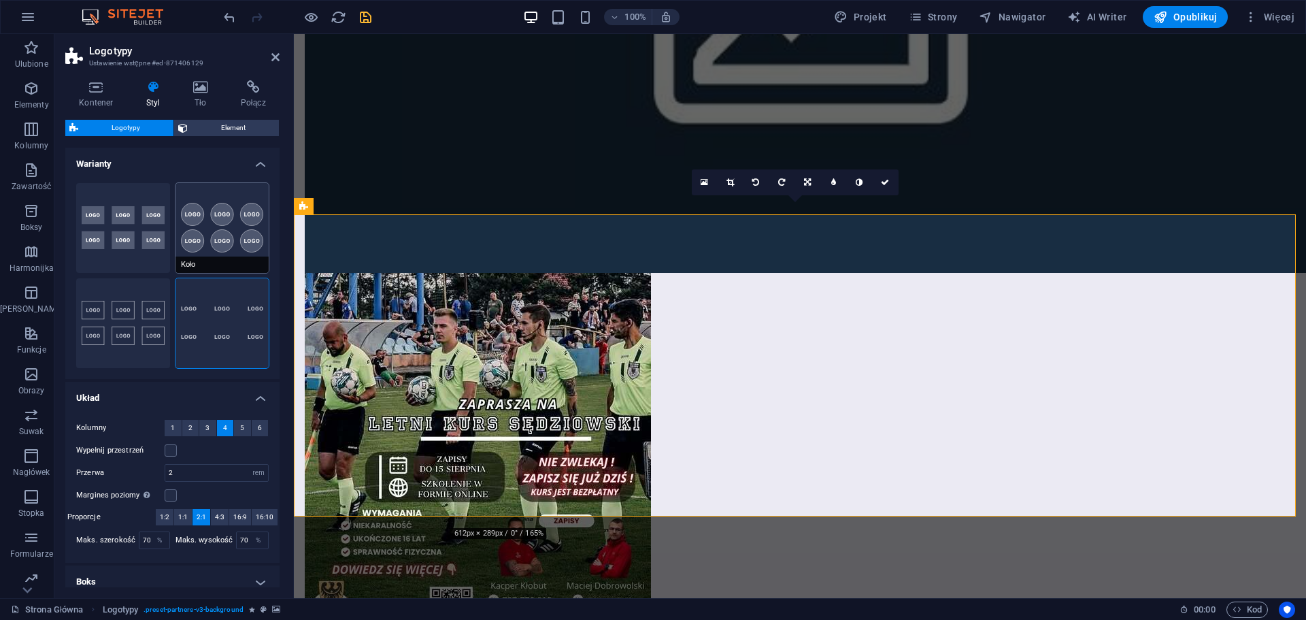
click at [217, 220] on button "Koło" at bounding box center [223, 228] width 94 height 90
type input "1"
type input "80"
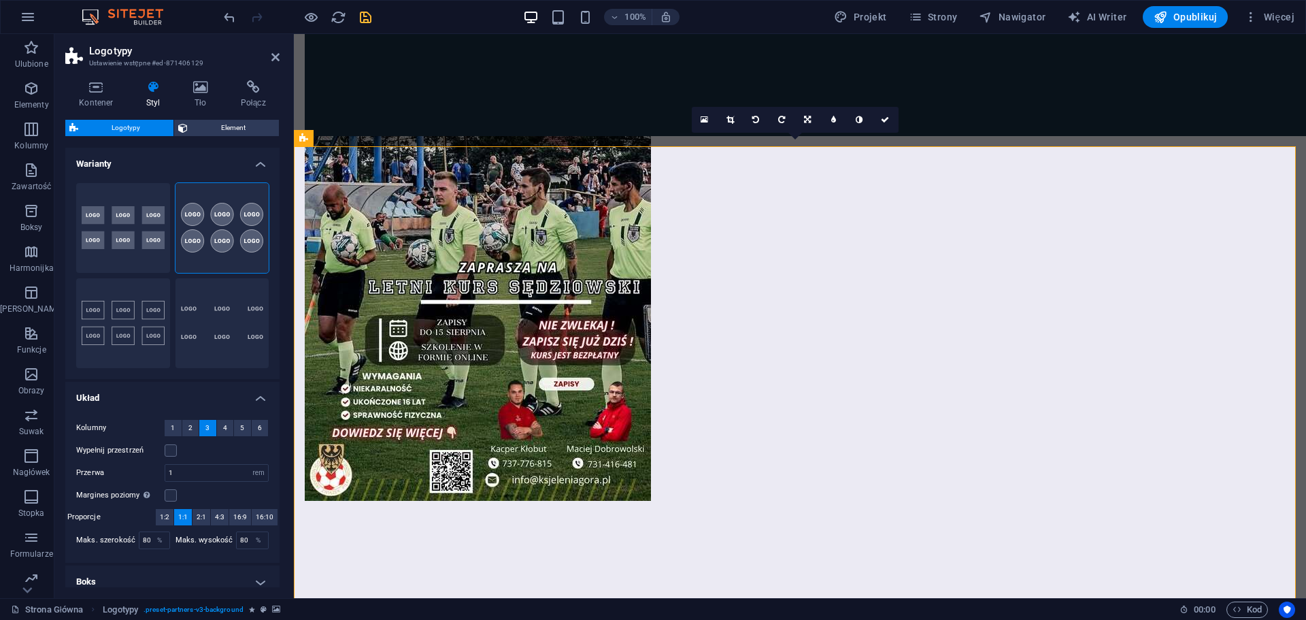
scroll to position [2453, 0]
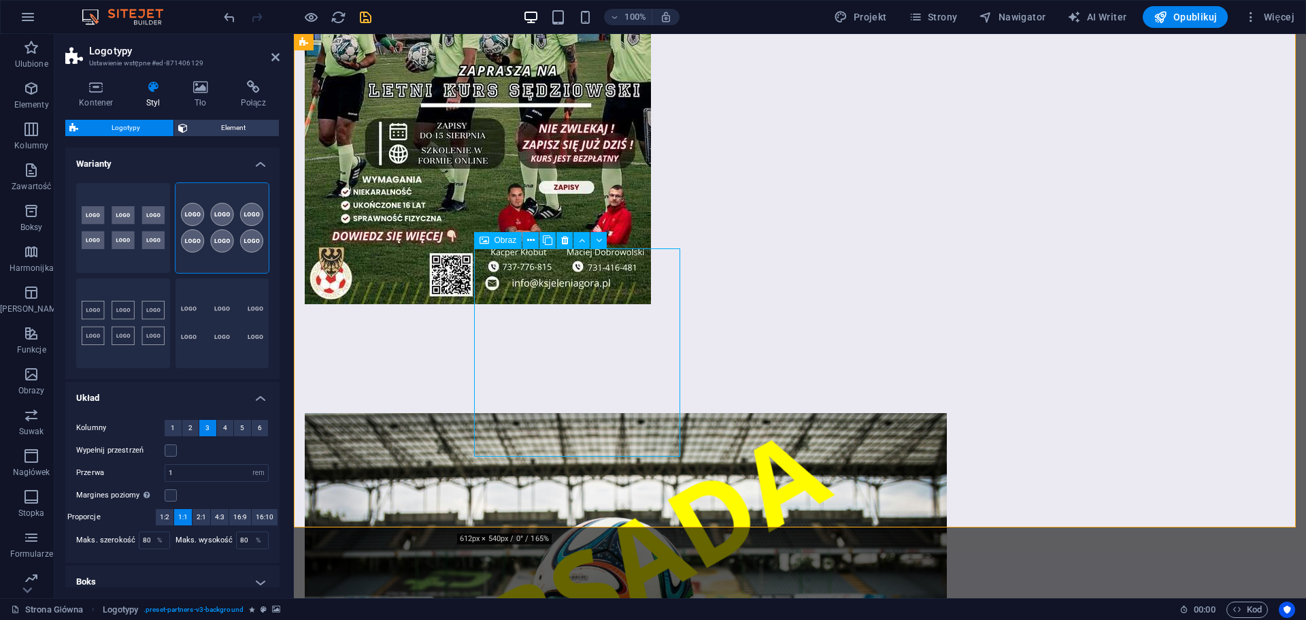
select select "%"
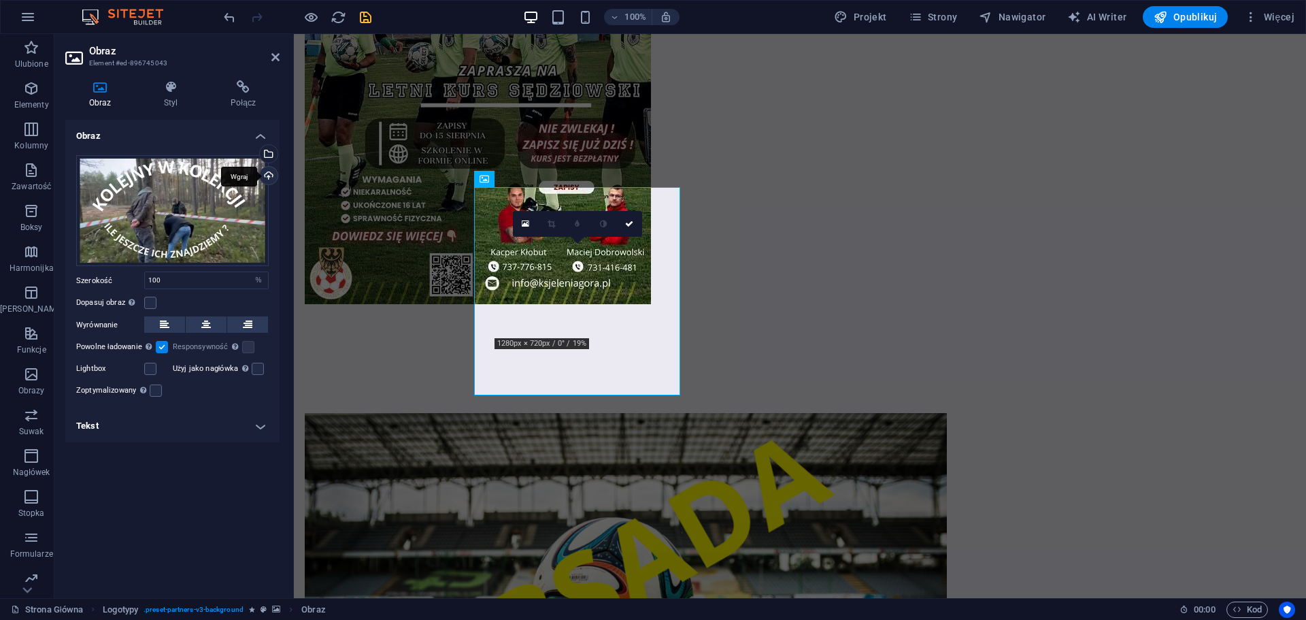
click at [268, 178] on div "Wgraj" at bounding box center [267, 177] width 20 height 20
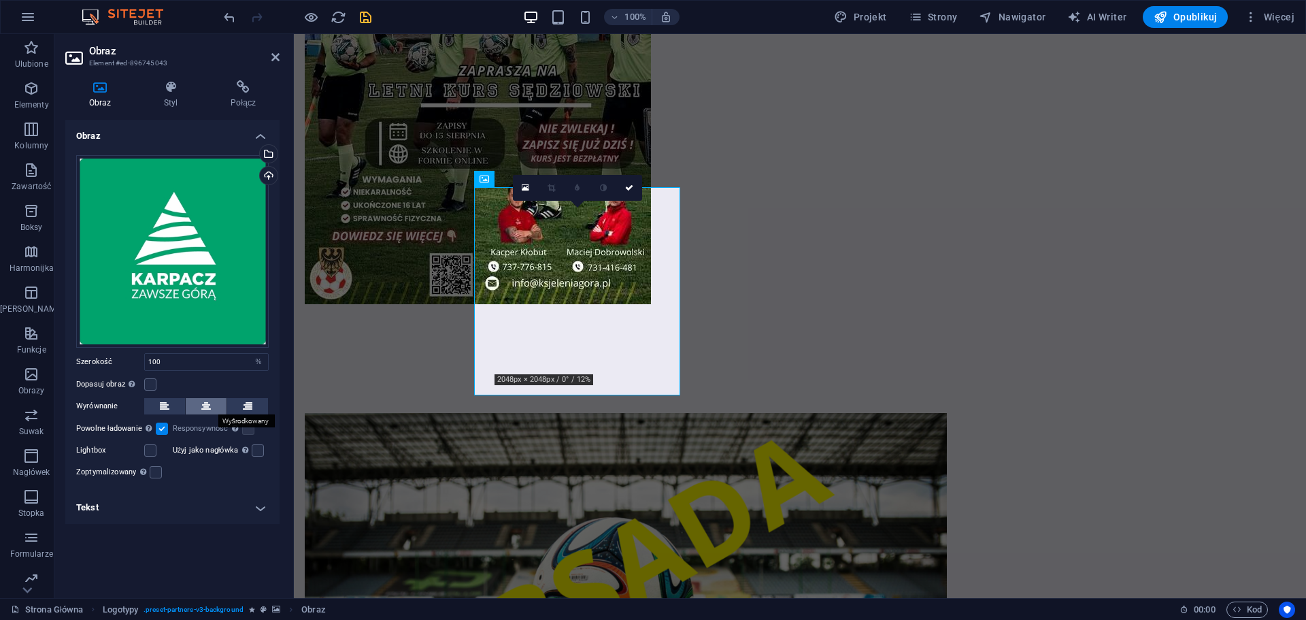
click at [209, 405] on icon at bounding box center [206, 406] width 10 height 16
click at [213, 403] on button at bounding box center [206, 406] width 41 height 16
select select "rem"
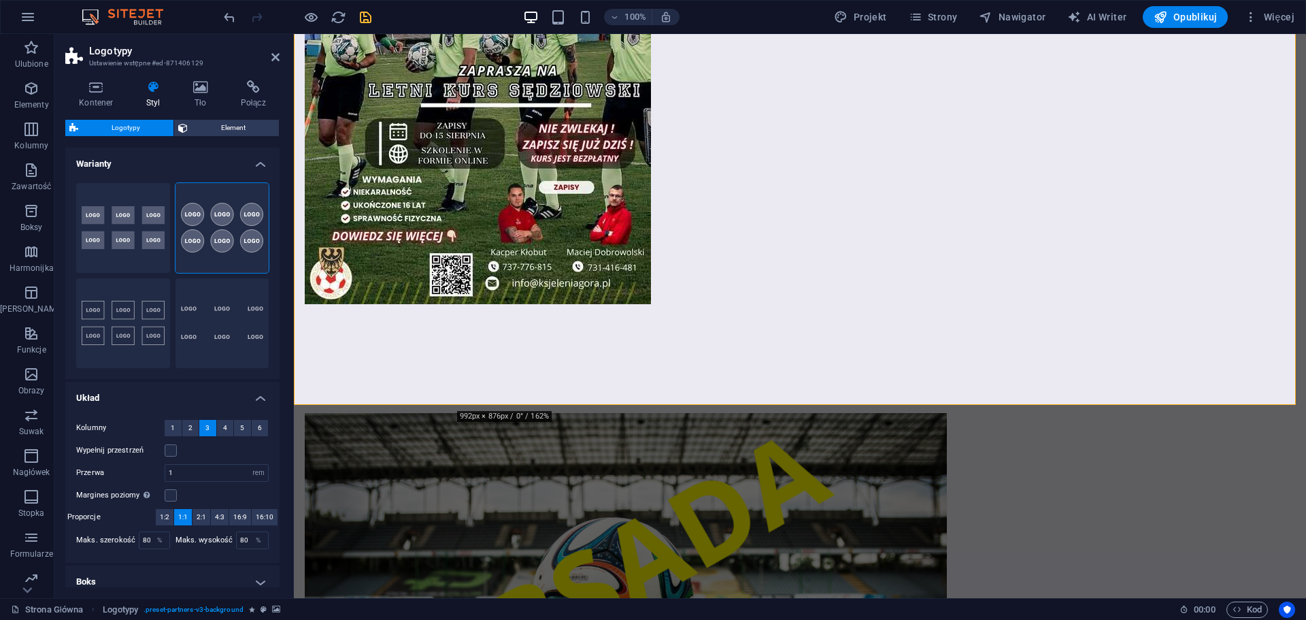
scroll to position [2575, 0]
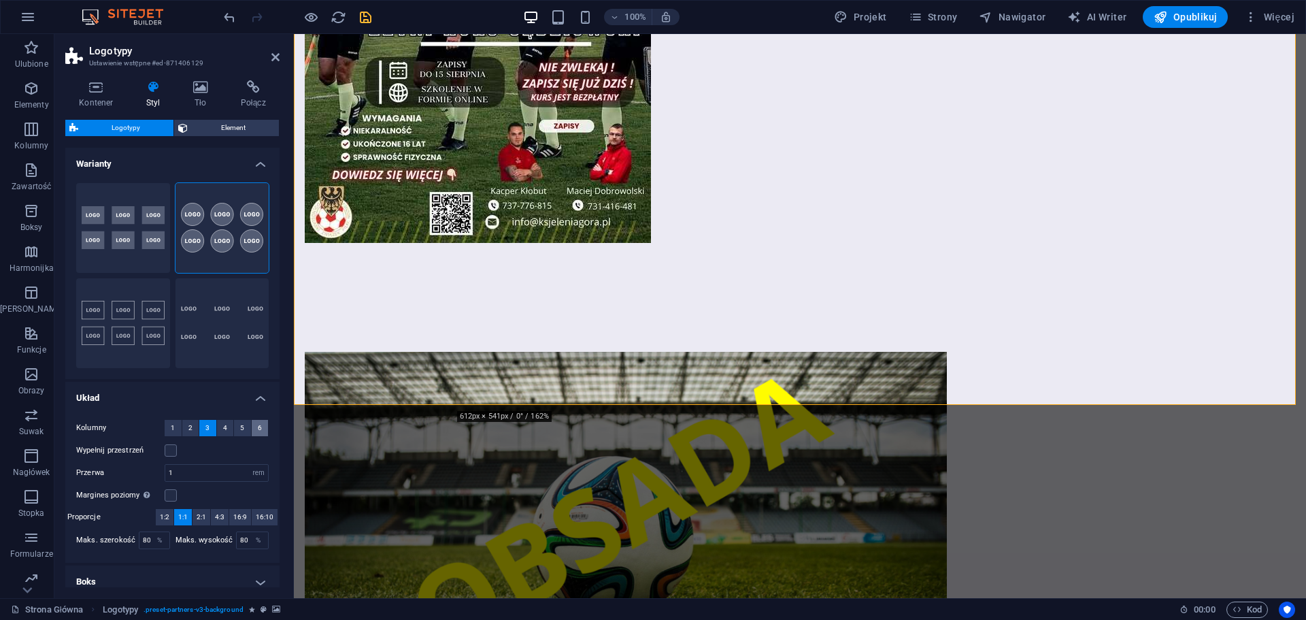
click at [258, 429] on span "6" at bounding box center [260, 428] width 4 height 16
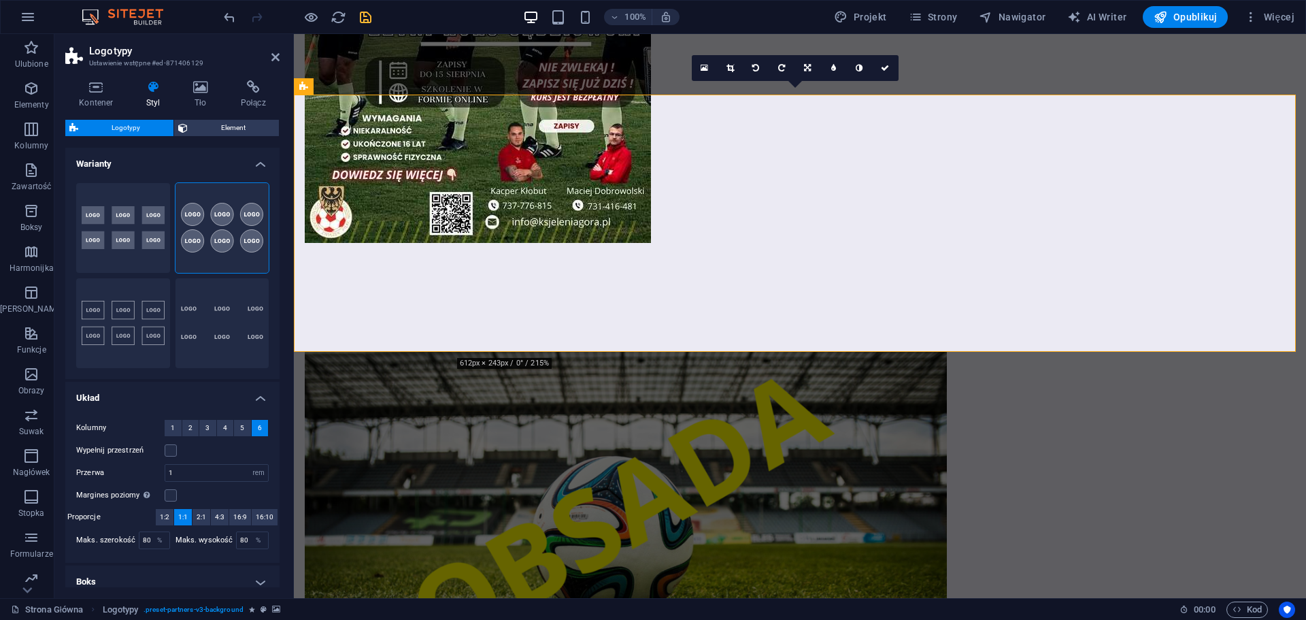
scroll to position [2301, 0]
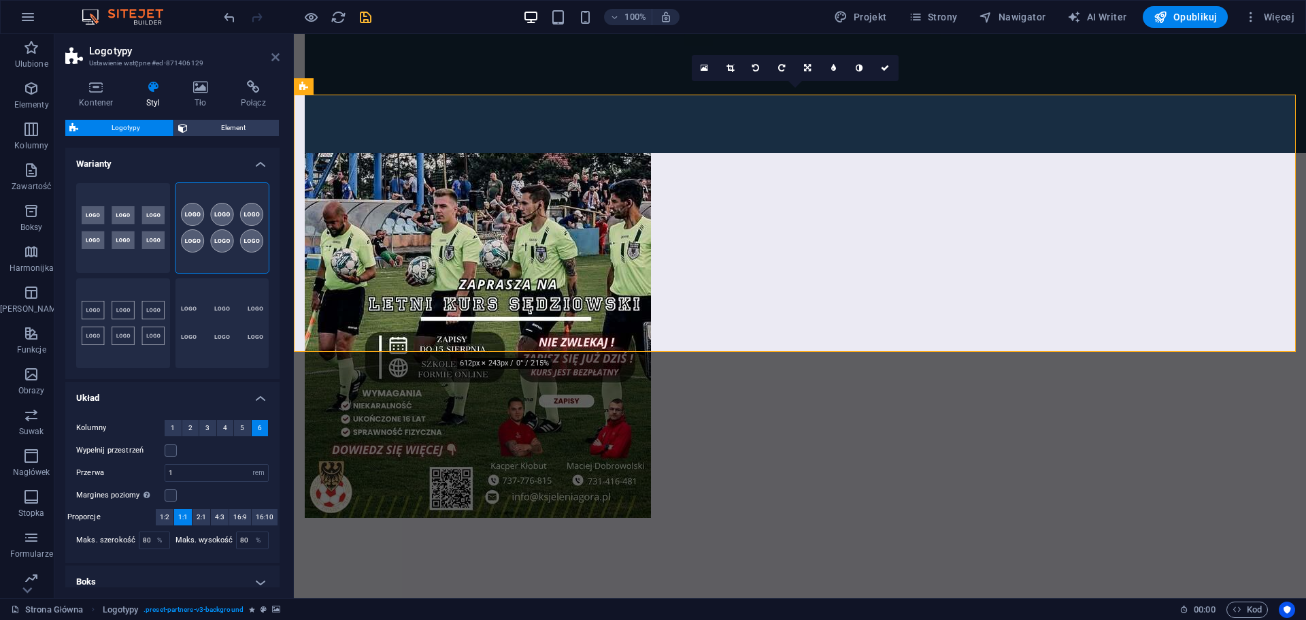
drag, startPoint x: 219, startPoint y: 25, endPoint x: 273, endPoint y: 59, distance: 63.8
click at [273, 59] on icon at bounding box center [275, 57] width 8 height 11
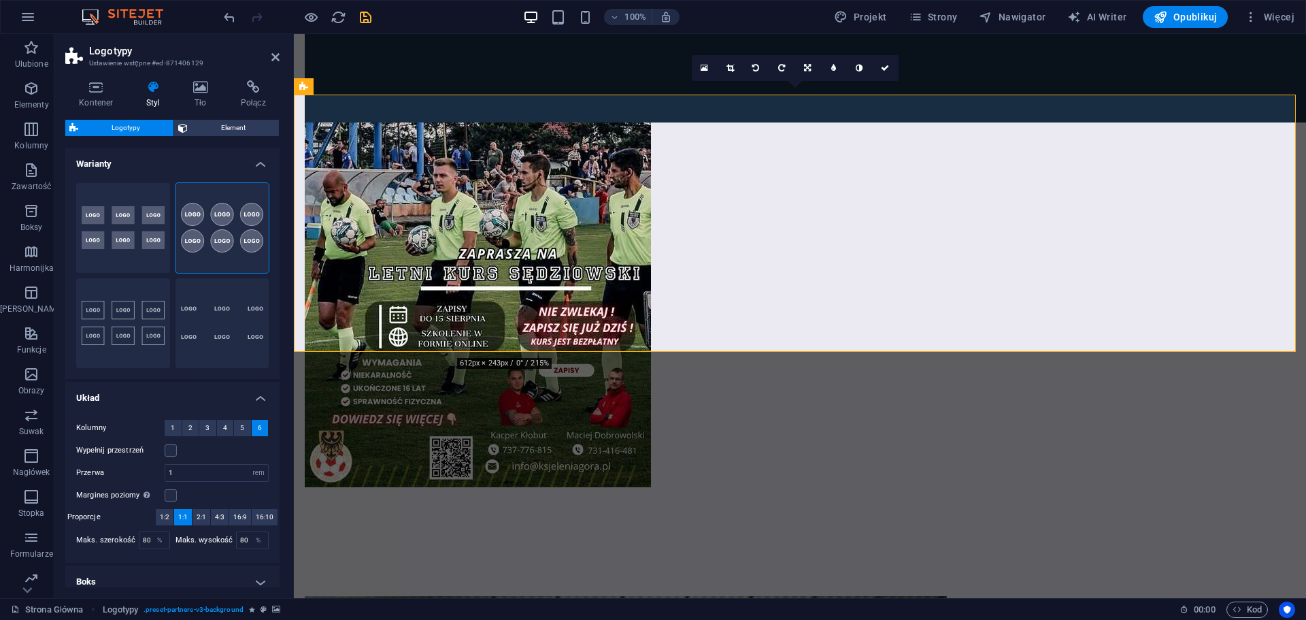
scroll to position [2239, 0]
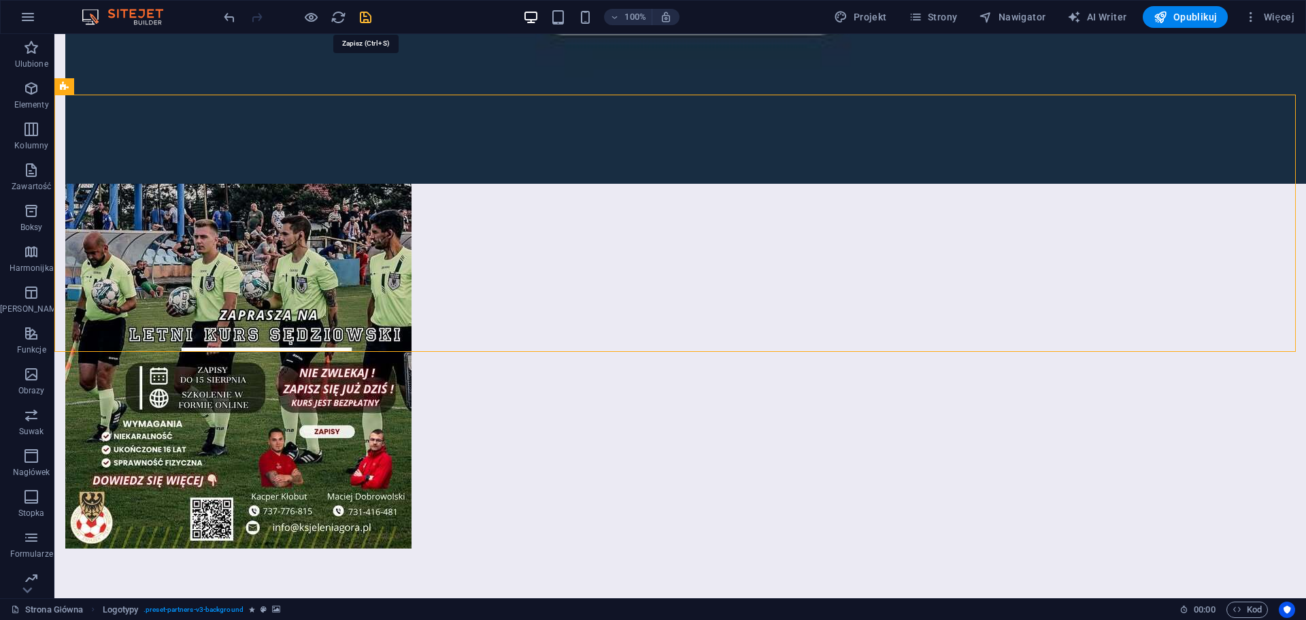
click at [370, 19] on icon "save" at bounding box center [366, 18] width 16 height 16
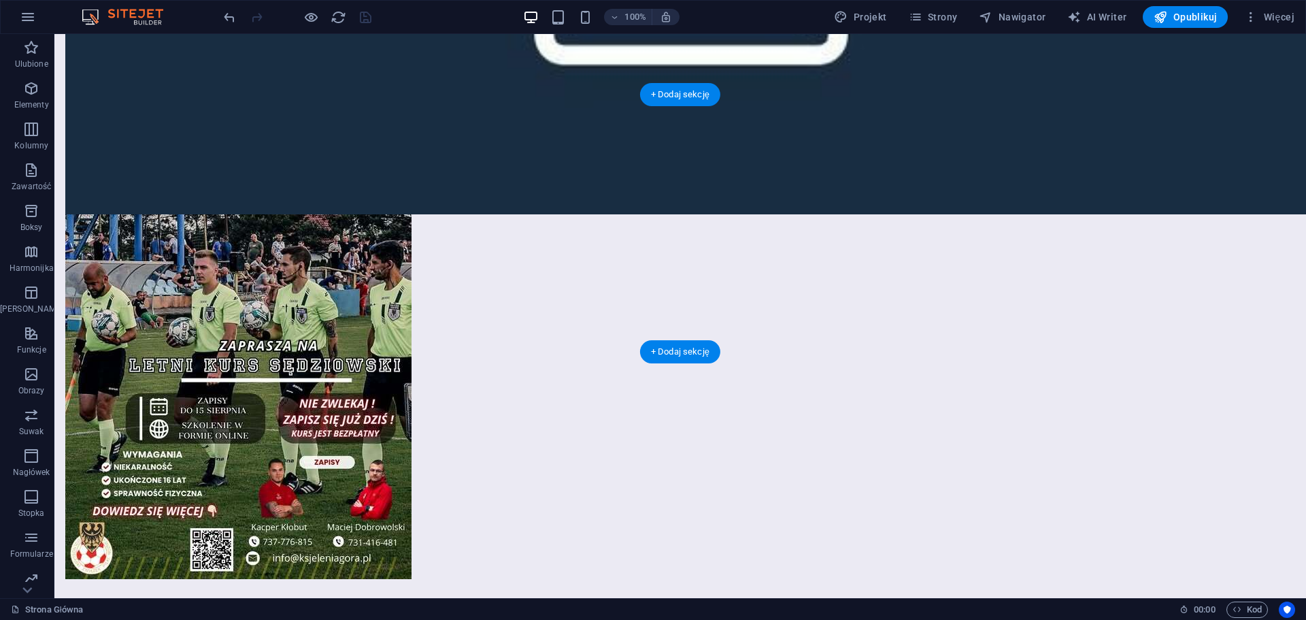
select select "rem"
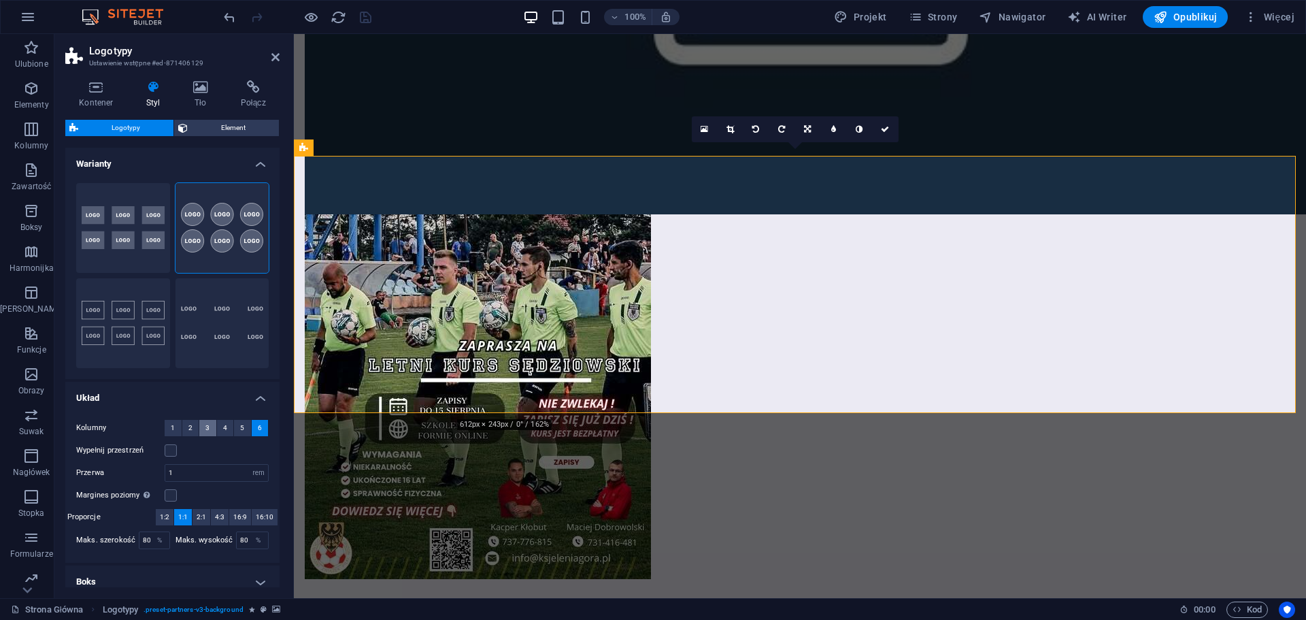
click at [202, 431] on button "3" at bounding box center [207, 428] width 17 height 16
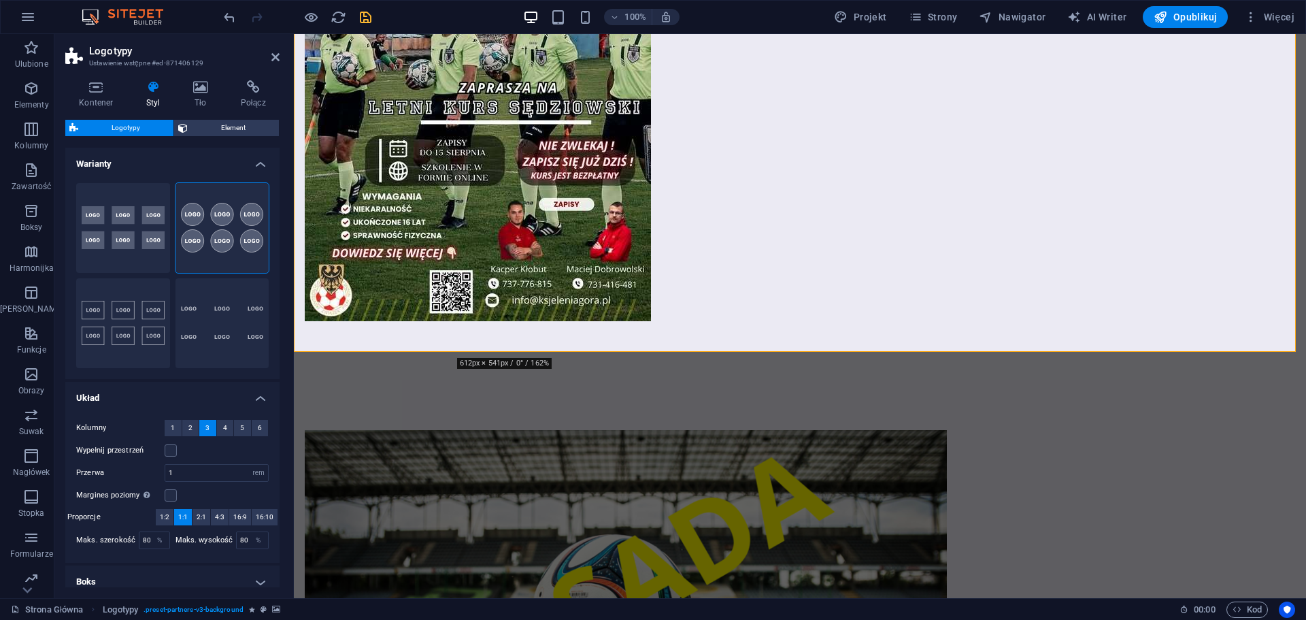
scroll to position [2356, 0]
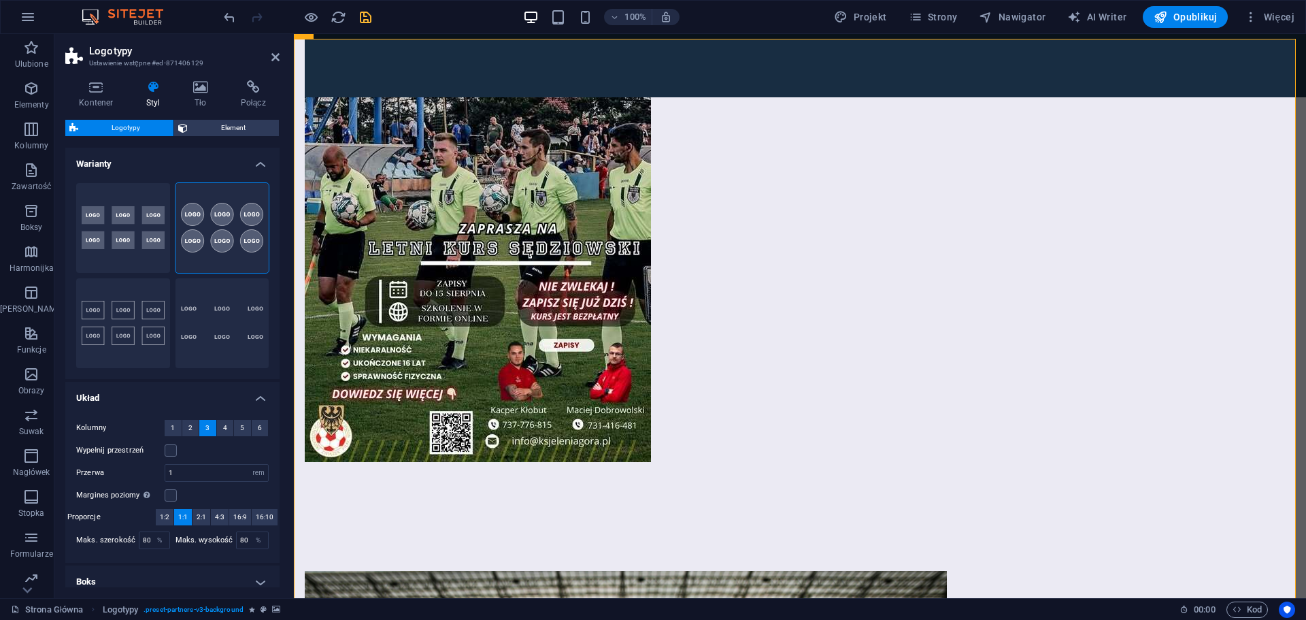
click at [270, 56] on h2 "Logotypy" at bounding box center [184, 51] width 190 height 12
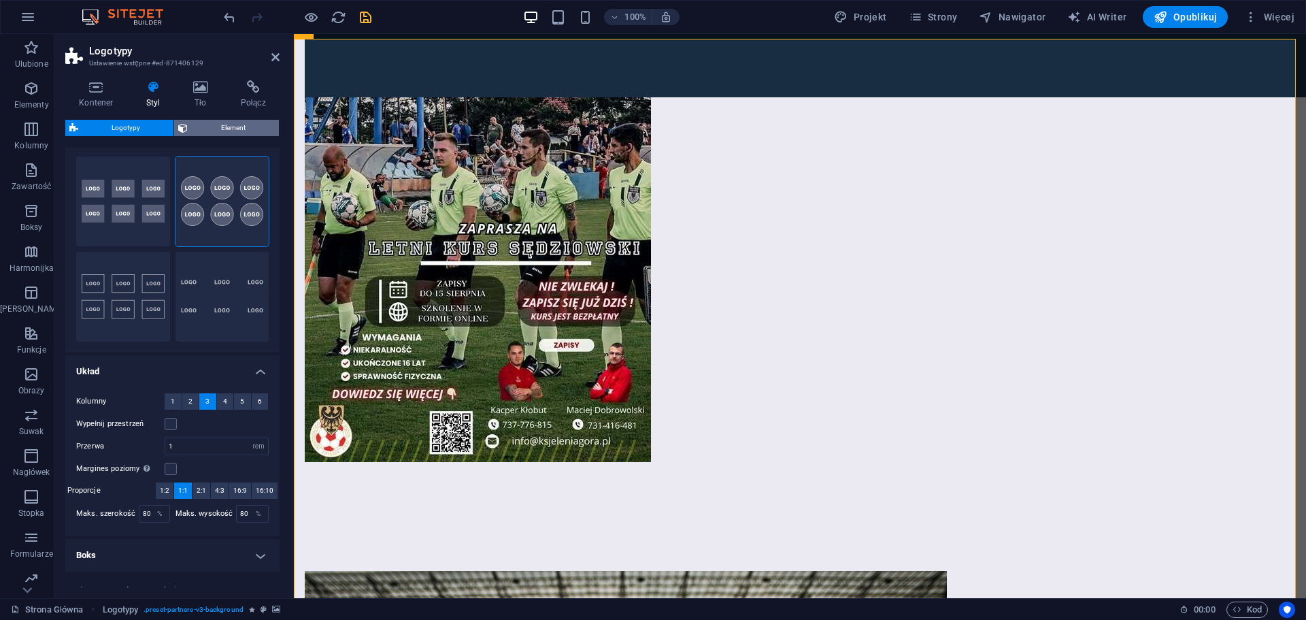
scroll to position [0, 0]
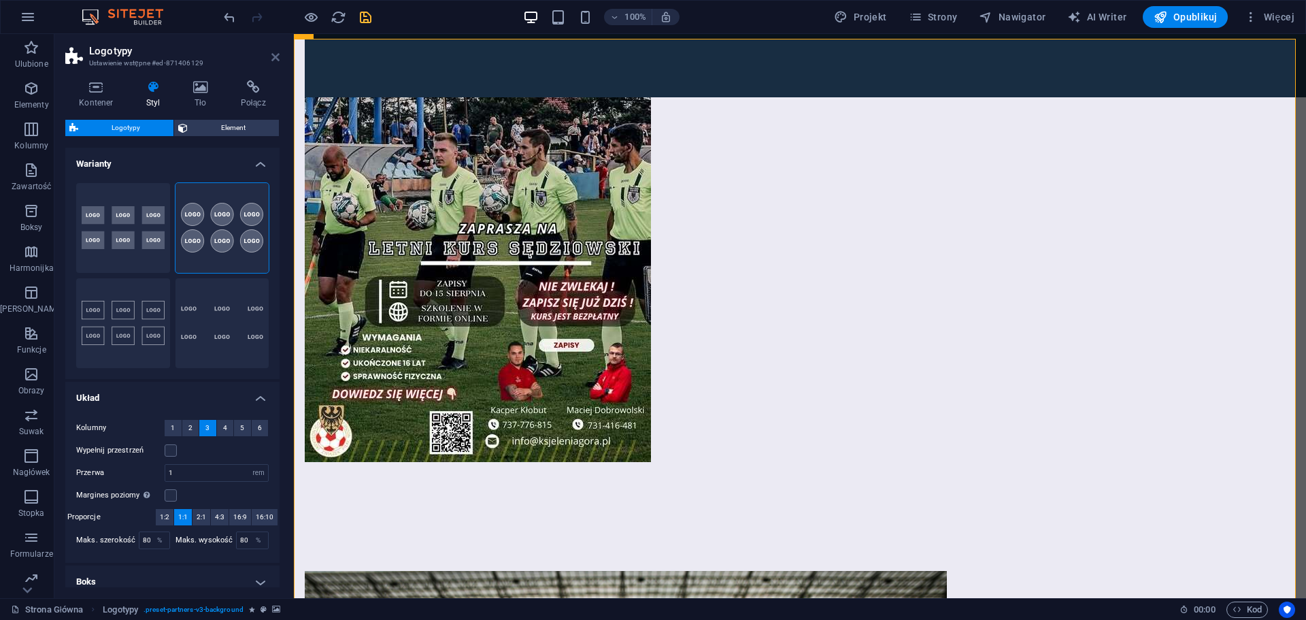
click at [271, 61] on icon at bounding box center [275, 57] width 8 height 11
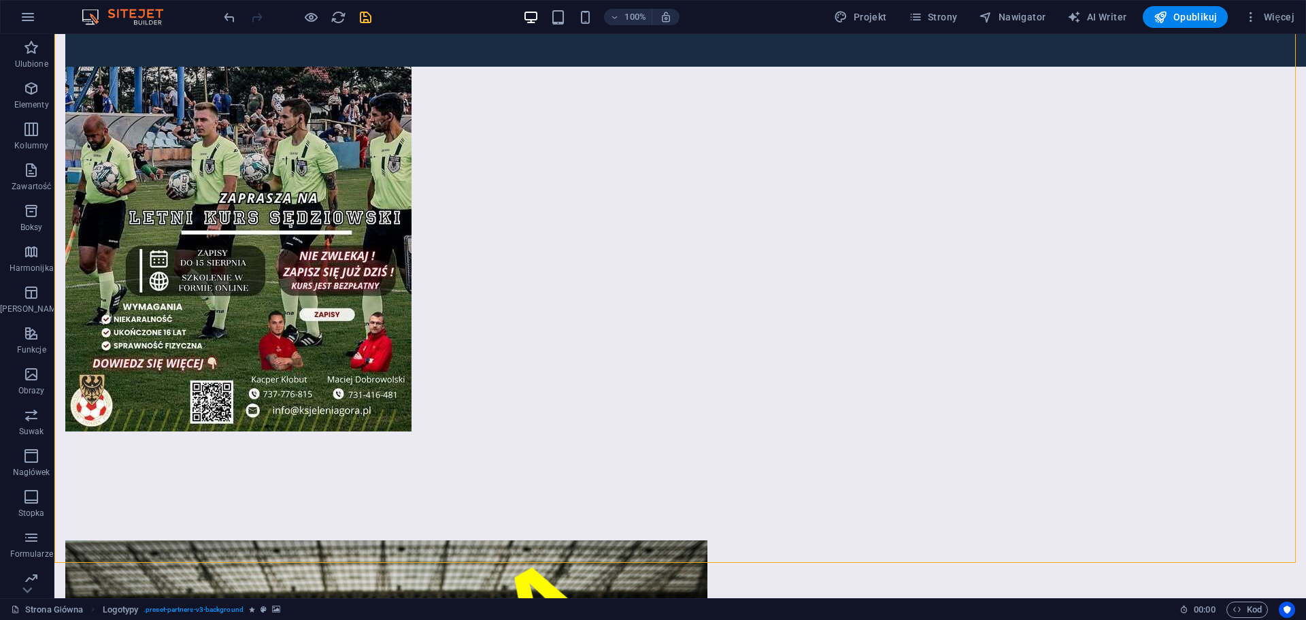
click at [373, 18] on icon "save" at bounding box center [366, 18] width 16 height 16
